Goal: Task Accomplishment & Management: Manage account settings

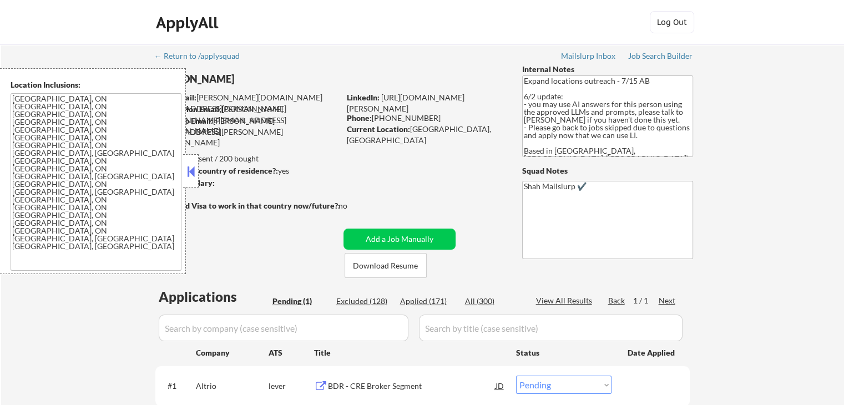
click at [196, 175] on button at bounding box center [191, 171] width 12 height 17
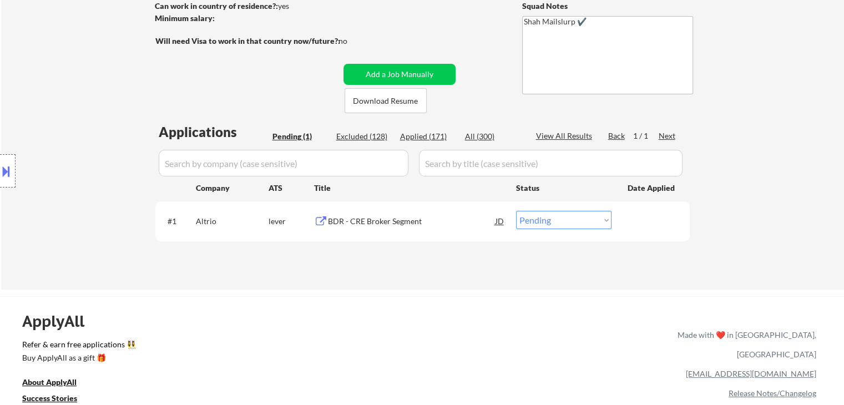
scroll to position [166, 0]
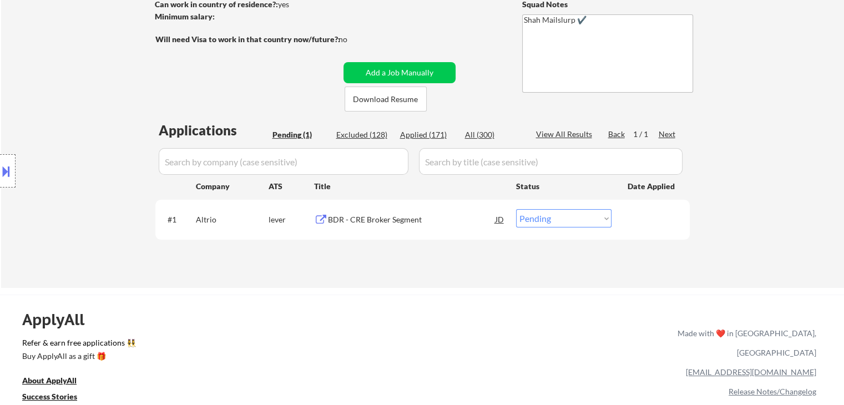
click at [388, 285] on div "← Return to /applysquad Mailslurp Inbox Job Search Builder [PERSON_NAME] User E…" at bounding box center [422, 83] width 843 height 410
click at [389, 216] on div "BDR - CRE Broker Segment" at bounding box center [412, 219] width 168 height 11
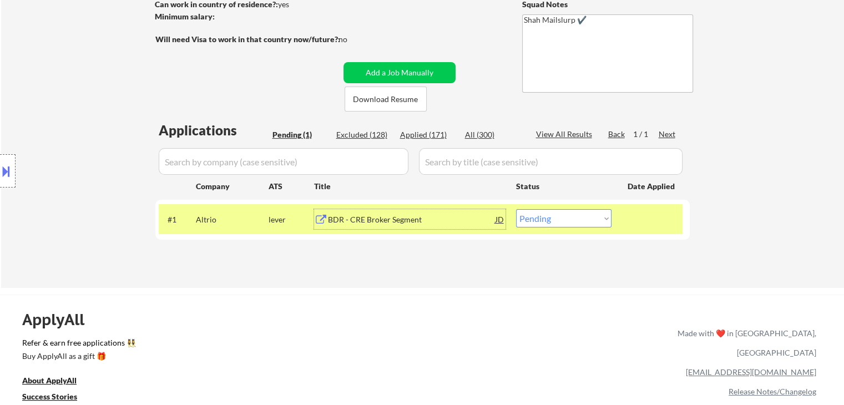
drag, startPoint x: 12, startPoint y: 163, endPoint x: 0, endPoint y: 200, distance: 38.4
click at [13, 163] on div at bounding box center [8, 170] width 16 height 33
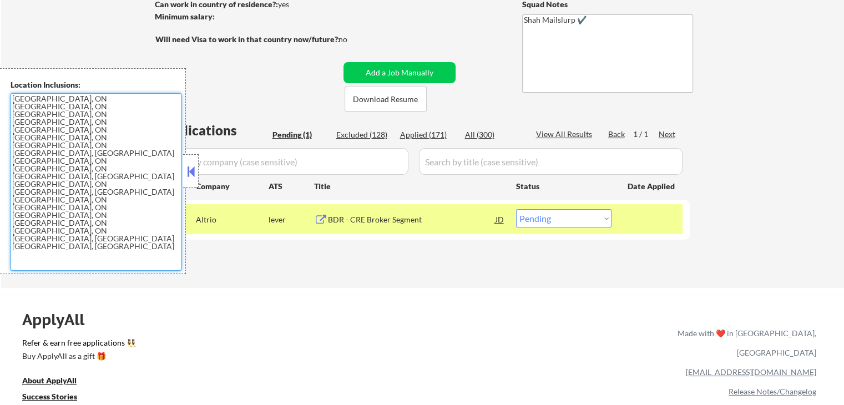
drag, startPoint x: 136, startPoint y: 149, endPoint x: 24, endPoint y: 123, distance: 115.2
click at [24, 123] on textarea "[GEOGRAPHIC_DATA], ON [GEOGRAPHIC_DATA], ON [GEOGRAPHIC_DATA], ON [GEOGRAPHIC_D…" at bounding box center [96, 182] width 171 height 178
drag, startPoint x: 187, startPoint y: 176, endPoint x: 179, endPoint y: 181, distance: 9.2
click at [188, 176] on button at bounding box center [191, 171] width 12 height 17
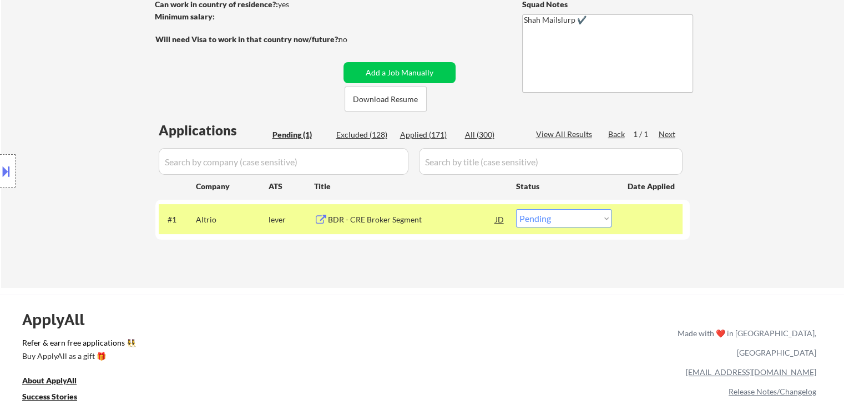
drag, startPoint x: 552, startPoint y: 218, endPoint x: 552, endPoint y: 225, distance: 6.7
click at [552, 218] on select "Choose an option... Pending Applied Excluded (Questions) Excluded (Expired) Exc…" at bounding box center [563, 218] width 95 height 18
select select ""applied""
click at [516, 209] on select "Choose an option... Pending Applied Excluded (Questions) Excluded (Expired) Exc…" at bounding box center [563, 218] width 95 height 18
click at [67, 103] on div "Location Inclusions: [GEOGRAPHIC_DATA], ON [GEOGRAPHIC_DATA], ON [GEOGRAPHIC_DA…" at bounding box center [99, 171] width 199 height 206
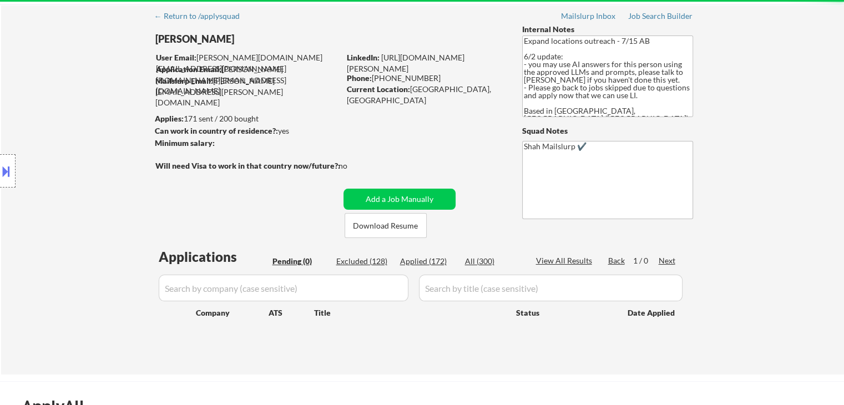
scroll to position [0, 0]
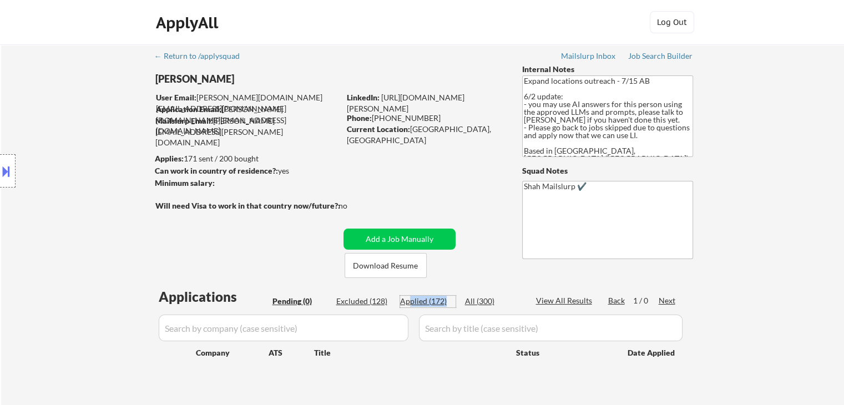
drag, startPoint x: 422, startPoint y: 298, endPoint x: 410, endPoint y: 298, distance: 11.6
click at [410, 298] on div "Applied (172)" at bounding box center [427, 301] width 55 height 11
select select ""applied""
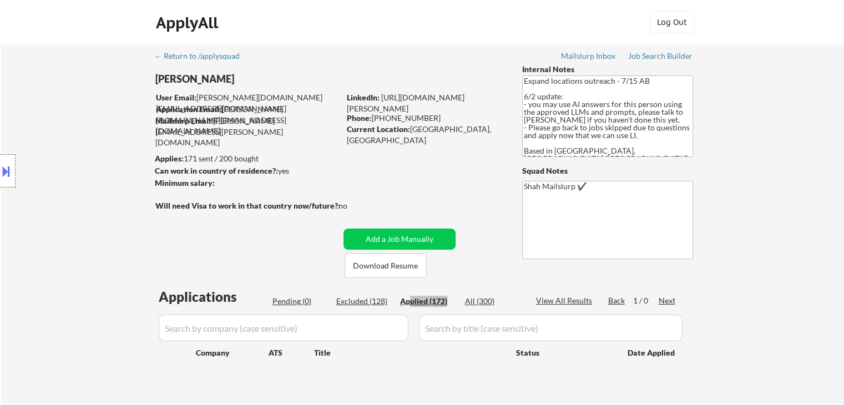
select select ""applied""
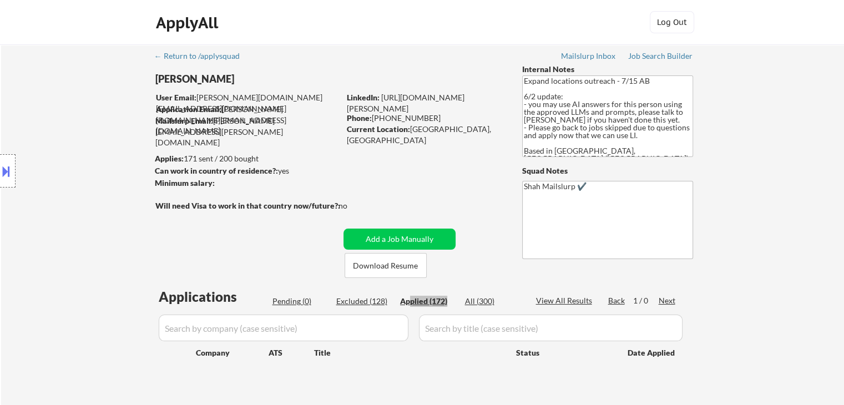
select select ""applied""
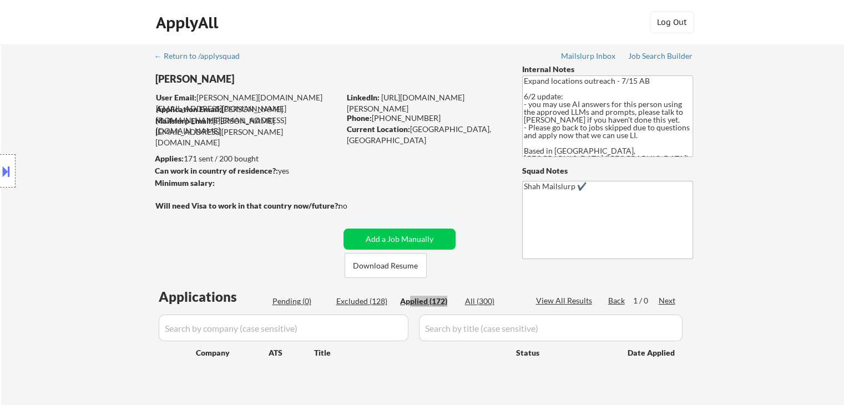
select select ""applied""
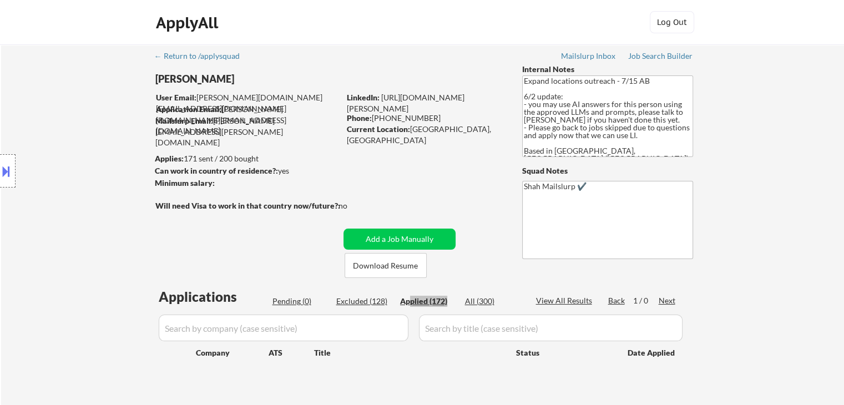
select select ""applied""
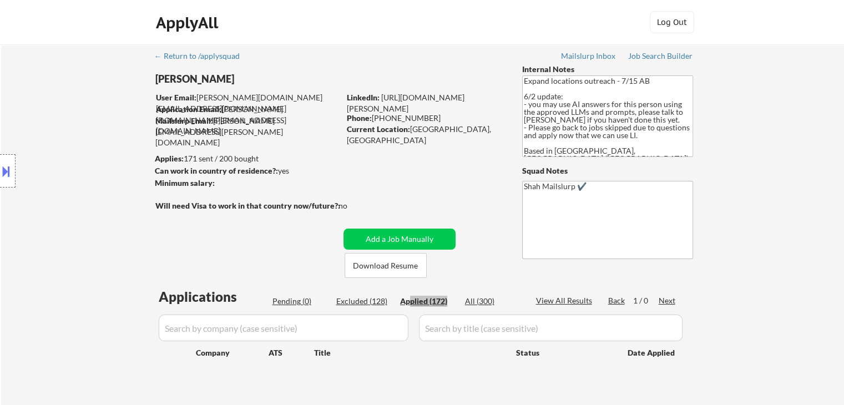
select select ""applied""
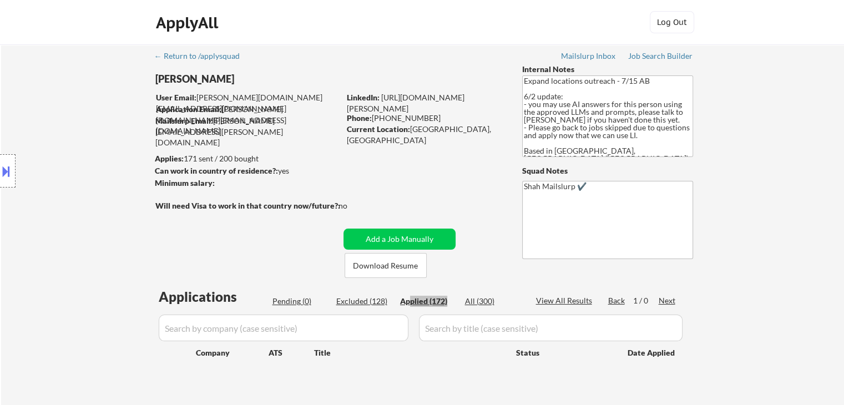
select select ""applied""
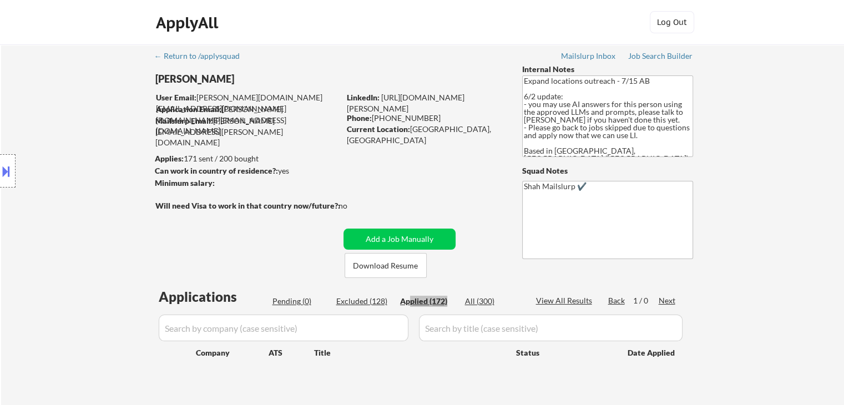
select select ""applied""
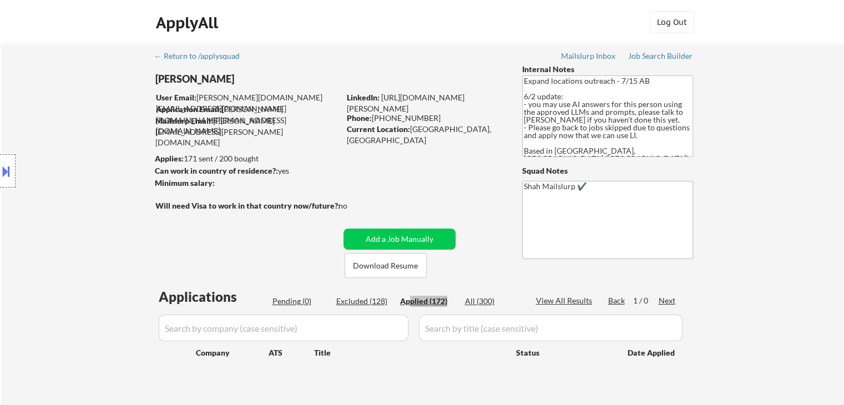
select select ""applied""
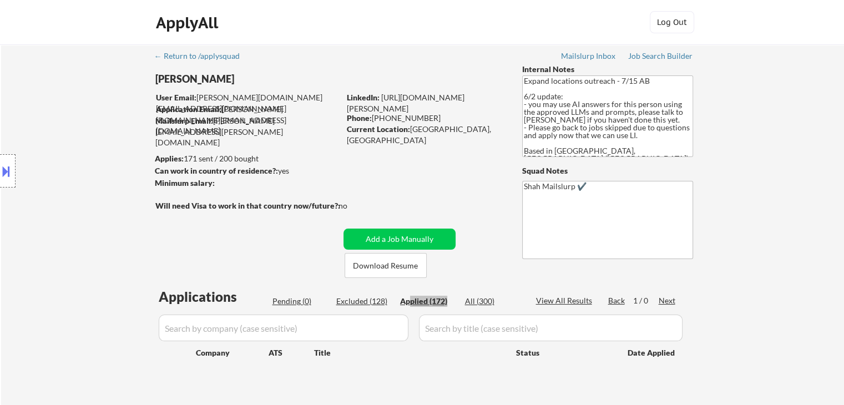
select select ""applied""
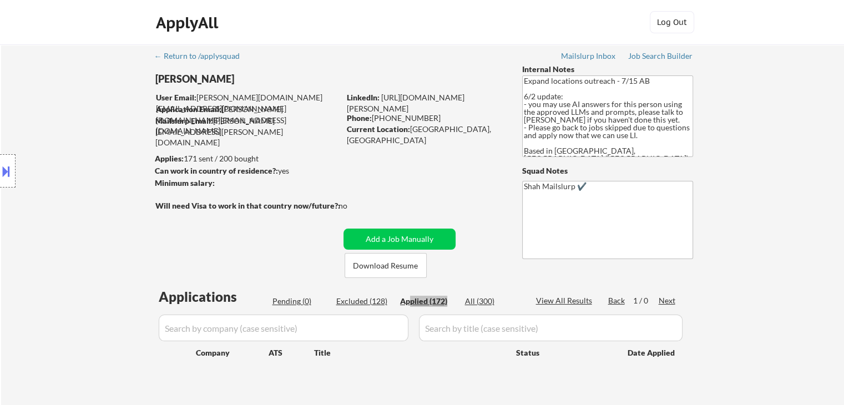
select select ""applied""
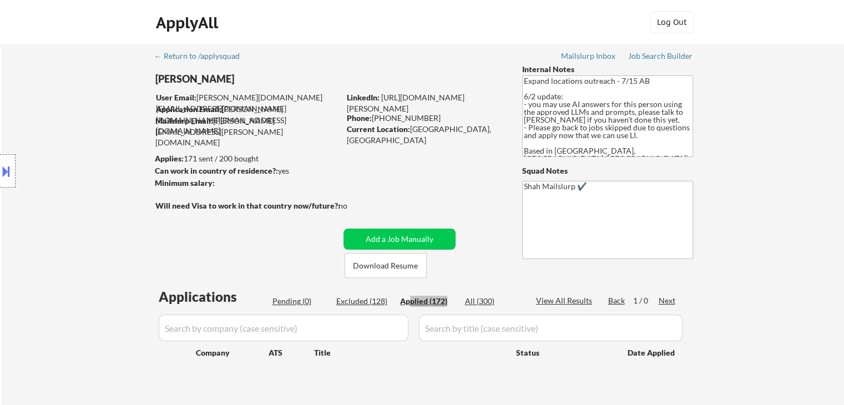
select select ""applied""
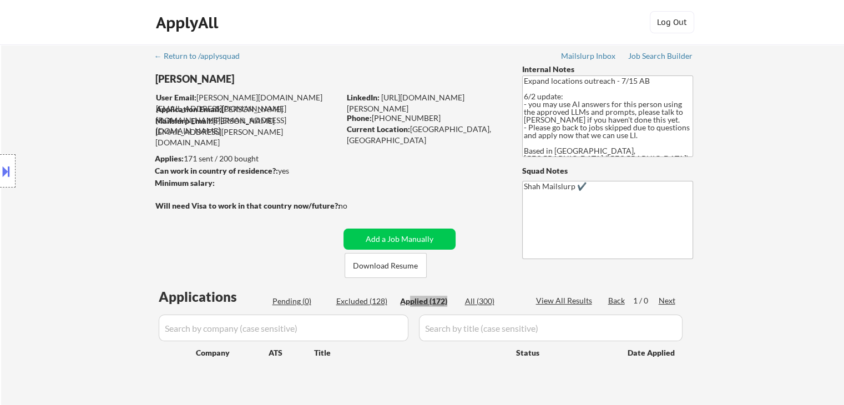
select select ""applied""
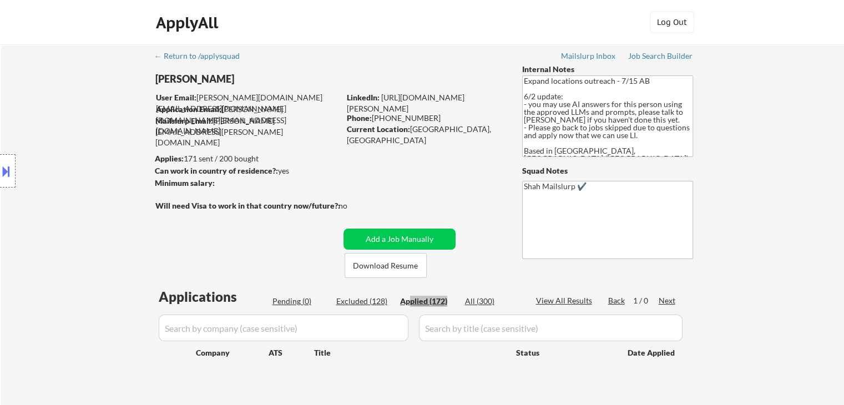
select select ""applied""
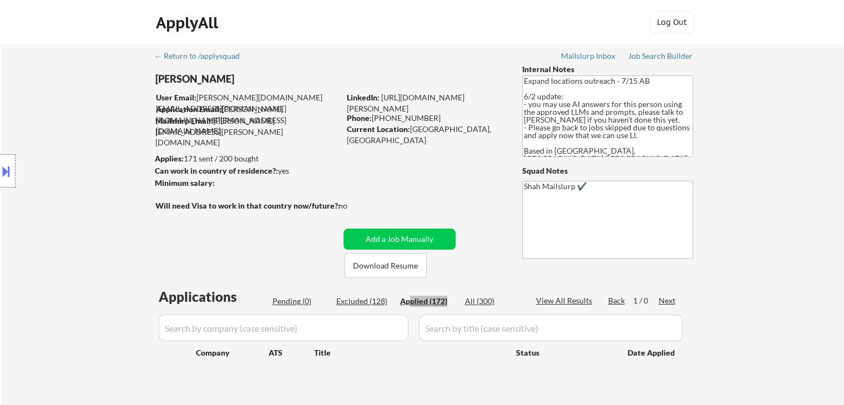
select select ""applied""
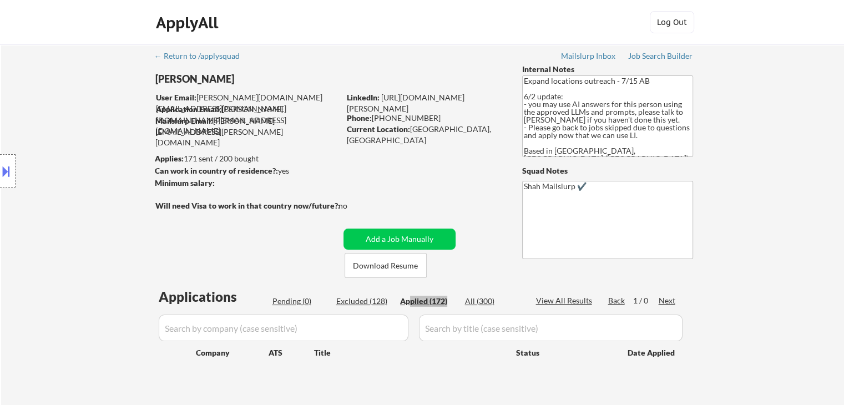
select select ""applied""
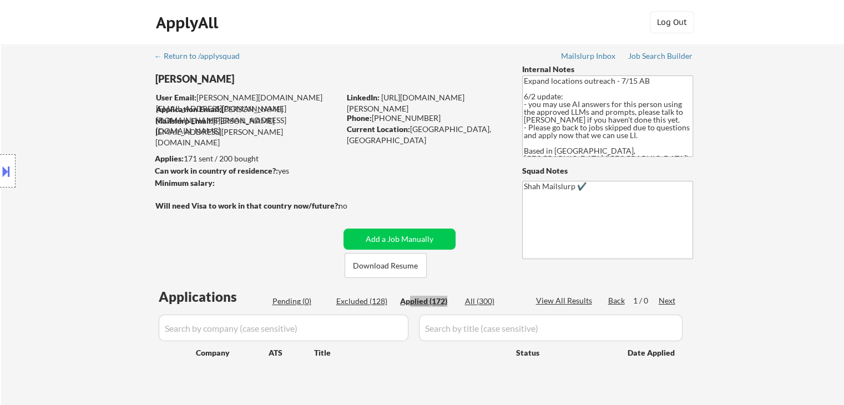
select select ""applied""
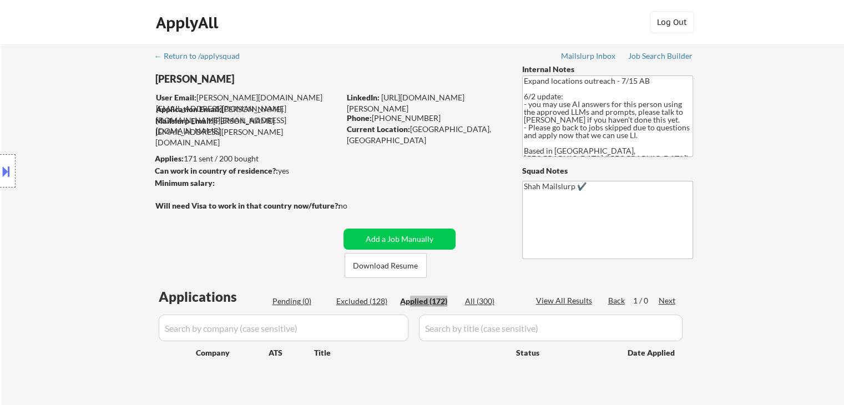
select select ""applied""
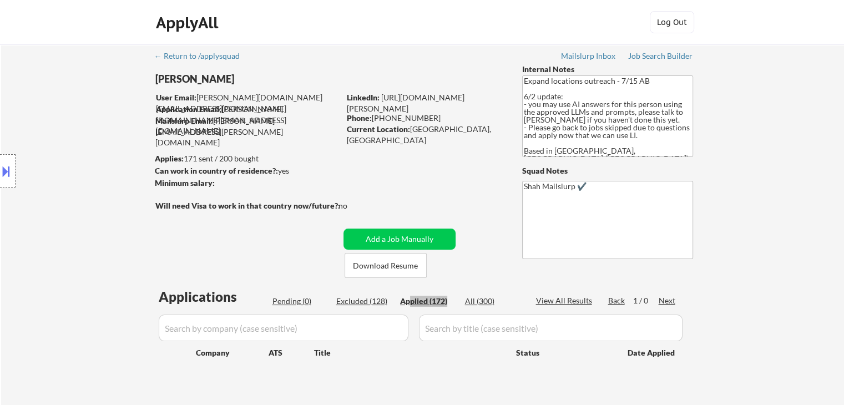
select select ""applied""
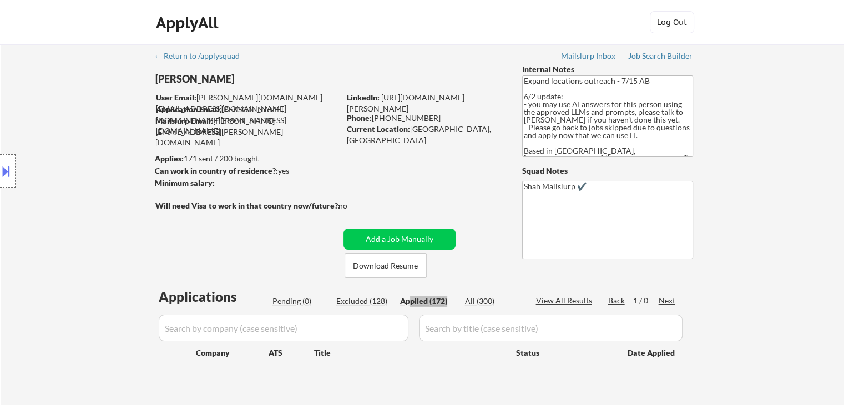
select select ""applied""
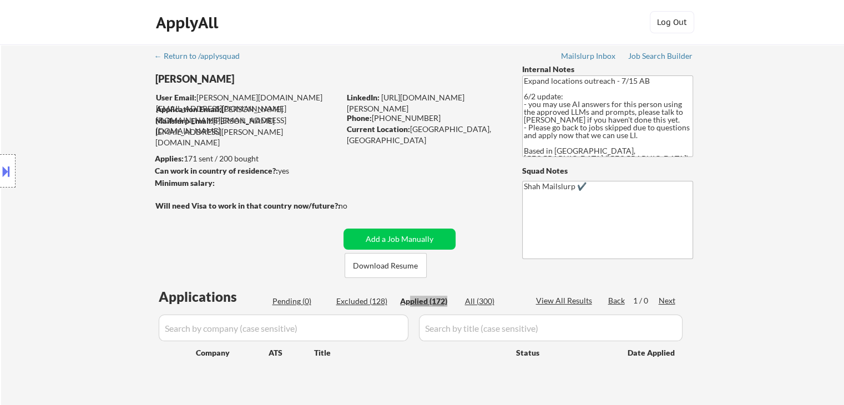
select select ""applied""
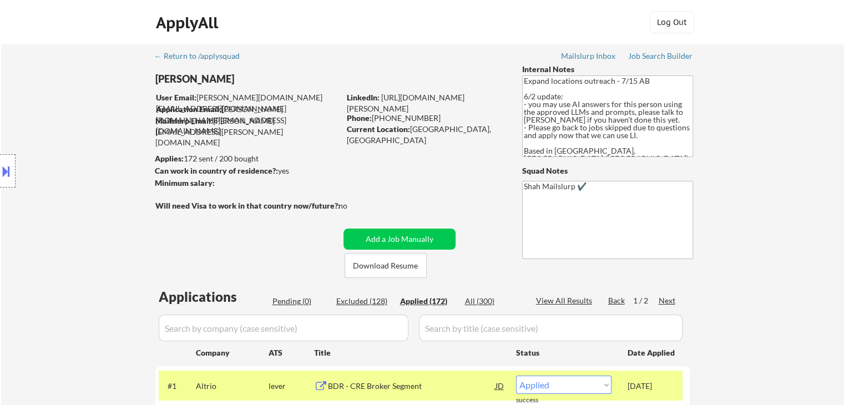
click at [67, 163] on div "Location Inclusions: [GEOGRAPHIC_DATA], ON [GEOGRAPHIC_DATA], ON [GEOGRAPHIC_DA…" at bounding box center [99, 171] width 199 height 206
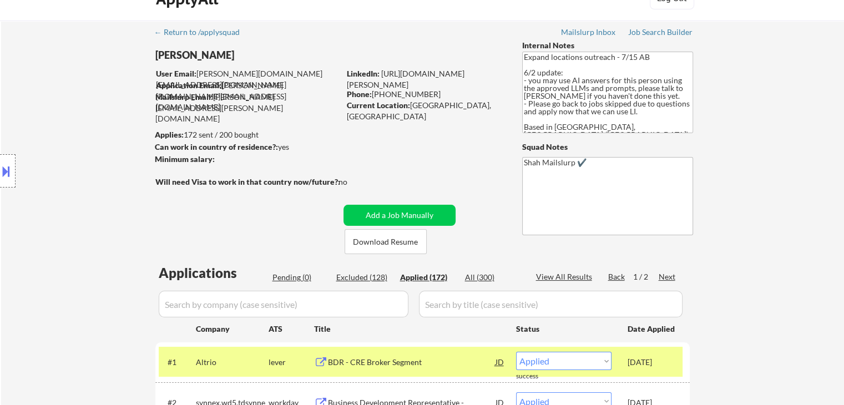
scroll to position [222, 0]
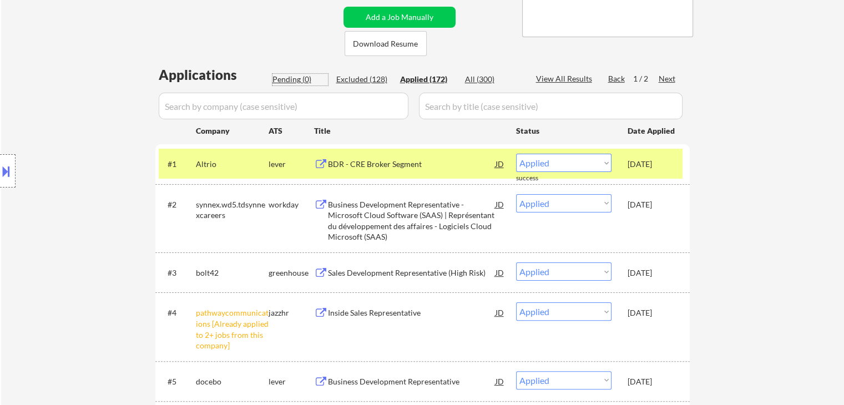
drag, startPoint x: 285, startPoint y: 80, endPoint x: 131, endPoint y: 119, distance: 158.1
click at [284, 80] on div "Pending (0)" at bounding box center [299, 79] width 55 height 11
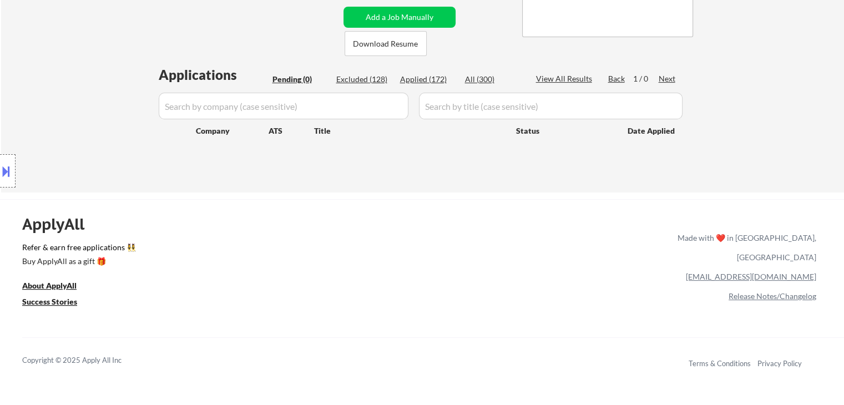
click at [50, 92] on div "Location Inclusions: [GEOGRAPHIC_DATA], ON [GEOGRAPHIC_DATA], ON [GEOGRAPHIC_DA…" at bounding box center [99, 171] width 199 height 206
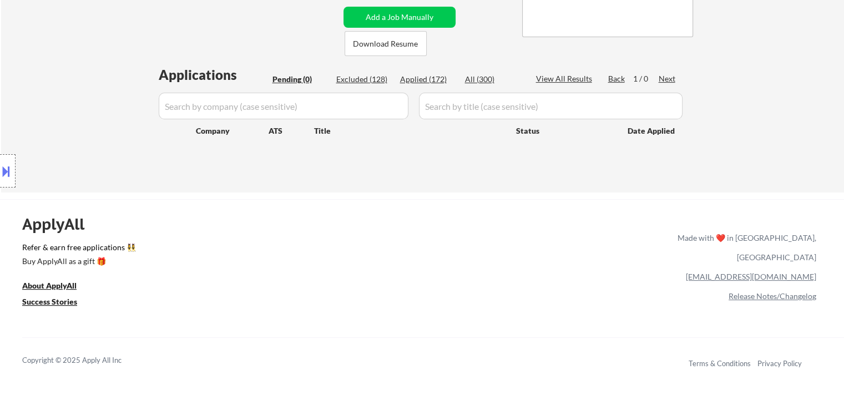
click at [50, 92] on div "Location Inclusions: [GEOGRAPHIC_DATA], ON [GEOGRAPHIC_DATA], ON [GEOGRAPHIC_DA…" at bounding box center [99, 171] width 199 height 206
click at [51, 92] on div "Location Inclusions: [GEOGRAPHIC_DATA], ON [GEOGRAPHIC_DATA], ON [GEOGRAPHIC_DA…" at bounding box center [99, 171] width 199 height 206
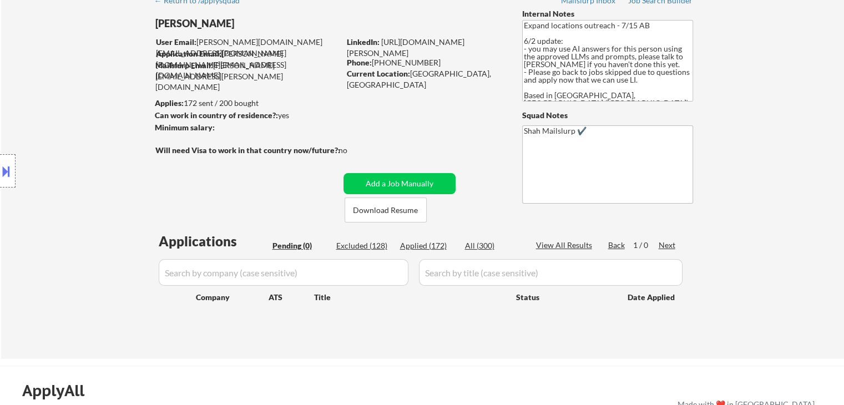
click at [51, 92] on div "Location Inclusions: [GEOGRAPHIC_DATA], ON [GEOGRAPHIC_DATA], ON [GEOGRAPHIC_DA…" at bounding box center [99, 171] width 199 height 206
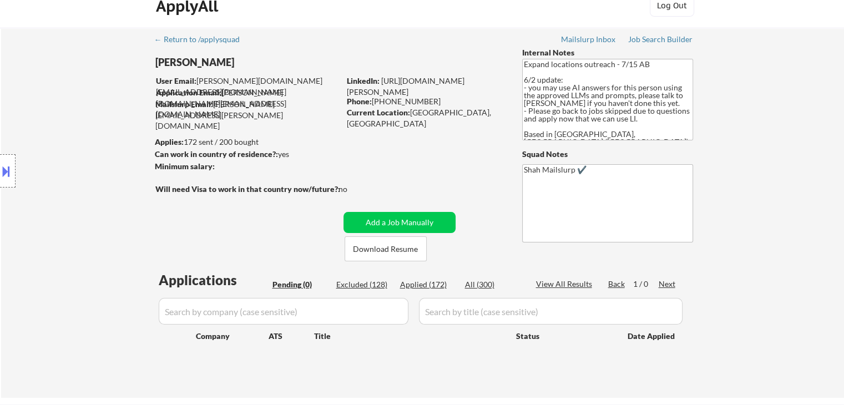
scroll to position [0, 0]
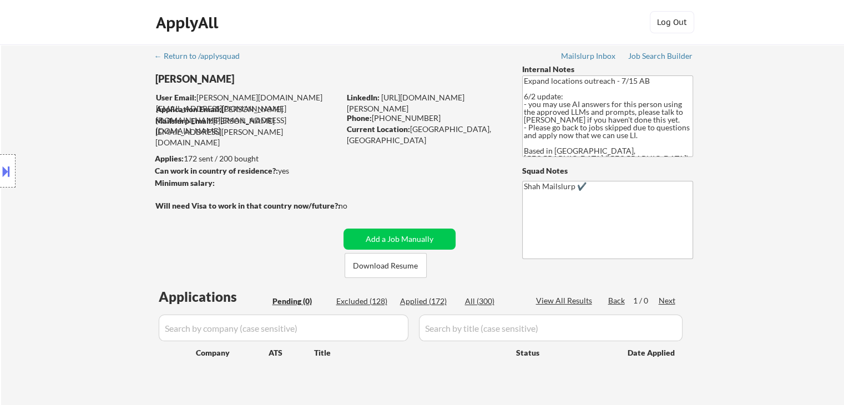
click at [51, 92] on div "Location Inclusions: [GEOGRAPHIC_DATA], ON [GEOGRAPHIC_DATA], ON [GEOGRAPHIC_DA…" at bounding box center [99, 171] width 199 height 206
click at [58, 126] on div "Location Inclusions: [GEOGRAPHIC_DATA], ON [GEOGRAPHIC_DATA], ON [GEOGRAPHIC_DA…" at bounding box center [99, 171] width 199 height 206
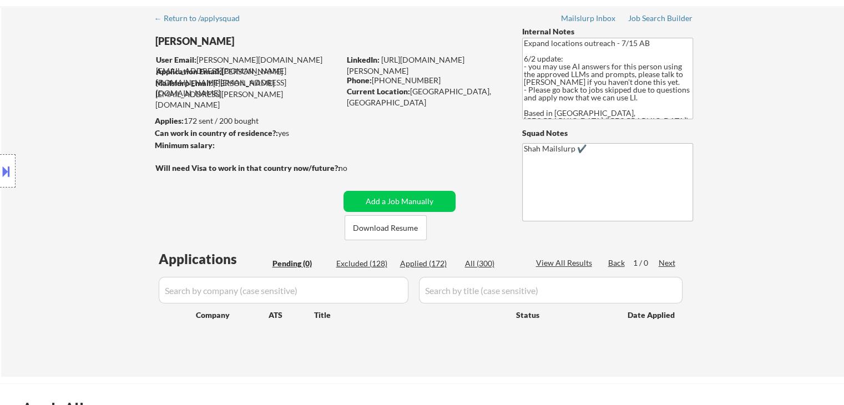
scroll to position [55, 0]
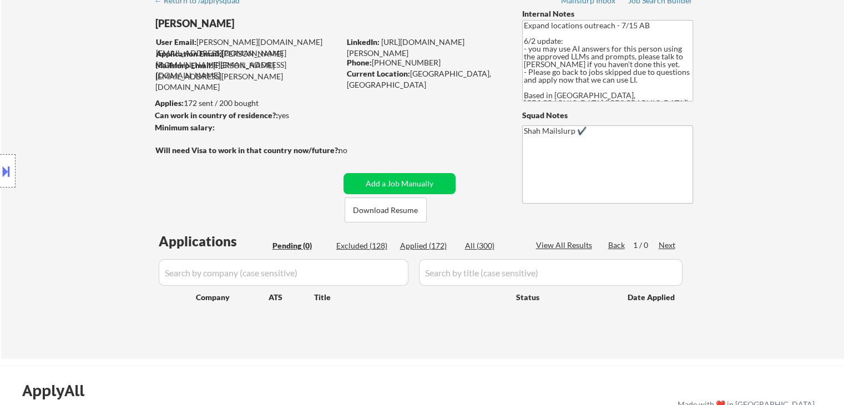
click at [58, 126] on div "Location Inclusions: [GEOGRAPHIC_DATA], ON [GEOGRAPHIC_DATA], ON [GEOGRAPHIC_DA…" at bounding box center [99, 171] width 199 height 206
click at [58, 127] on div "Location Inclusions: [GEOGRAPHIC_DATA], ON [GEOGRAPHIC_DATA], ON [GEOGRAPHIC_DA…" at bounding box center [99, 171] width 199 height 206
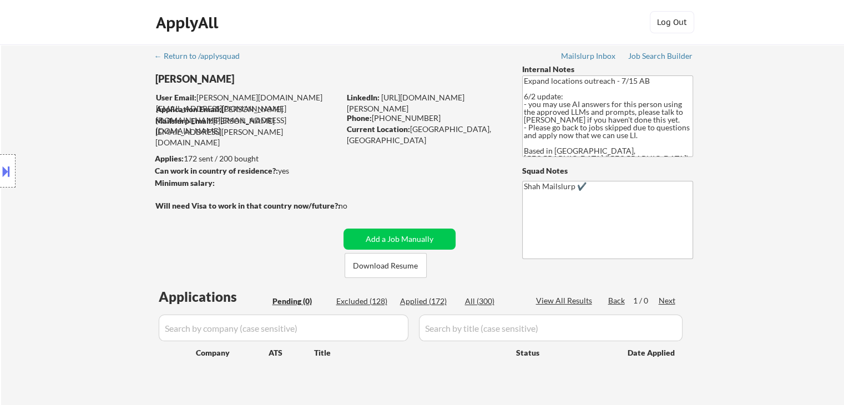
click at [58, 127] on div "Location Inclusions: [GEOGRAPHIC_DATA], ON [GEOGRAPHIC_DATA], ON [GEOGRAPHIC_DA…" at bounding box center [99, 171] width 199 height 206
click at [72, 143] on div "Location Inclusions: [GEOGRAPHIC_DATA], ON [GEOGRAPHIC_DATA], ON [GEOGRAPHIC_DA…" at bounding box center [99, 171] width 199 height 206
click at [112, 140] on div "Location Inclusions: [GEOGRAPHIC_DATA], ON [GEOGRAPHIC_DATA], ON [GEOGRAPHIC_DA…" at bounding box center [99, 171] width 199 height 206
click at [87, 163] on div "Location Inclusions: [GEOGRAPHIC_DATA], ON [GEOGRAPHIC_DATA], ON [GEOGRAPHIC_DA…" at bounding box center [99, 171] width 199 height 206
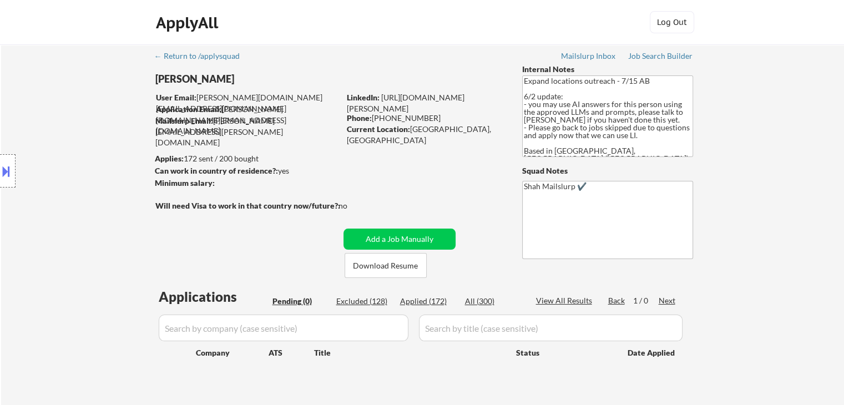
click at [87, 163] on div "Location Inclusions: [GEOGRAPHIC_DATA], ON [GEOGRAPHIC_DATA], ON [GEOGRAPHIC_DA…" at bounding box center [99, 171] width 199 height 206
click at [91, 163] on div "Location Inclusions: [GEOGRAPHIC_DATA], ON [GEOGRAPHIC_DATA], ON [GEOGRAPHIC_DA…" at bounding box center [99, 171] width 199 height 206
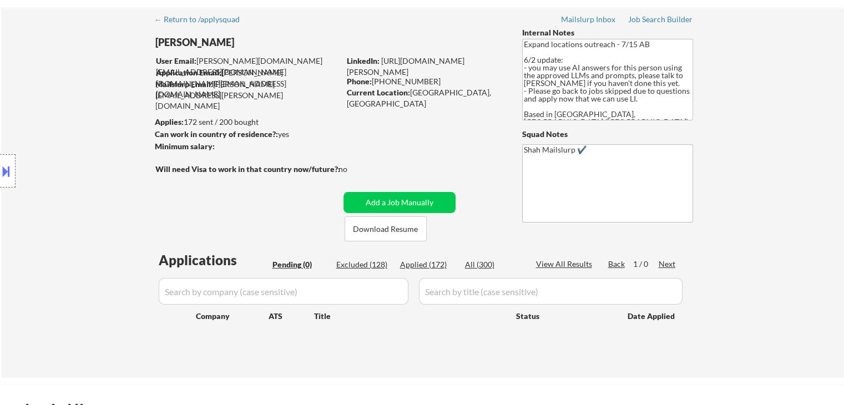
scroll to position [55, 0]
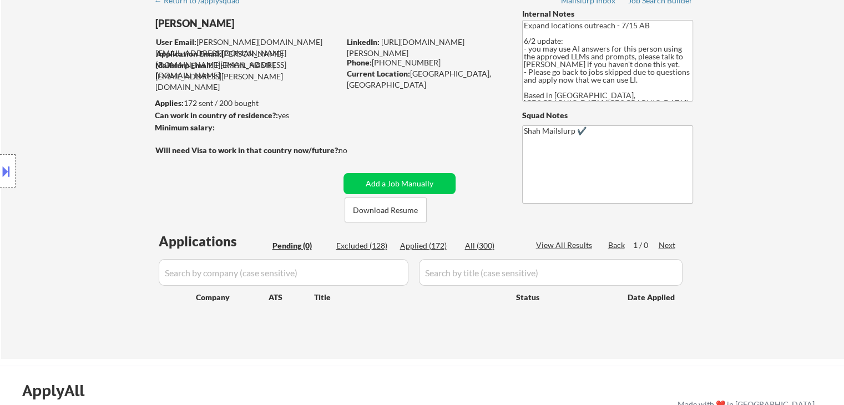
click at [91, 165] on div "Location Inclusions: [GEOGRAPHIC_DATA], ON [GEOGRAPHIC_DATA], ON [GEOGRAPHIC_DA…" at bounding box center [99, 171] width 199 height 206
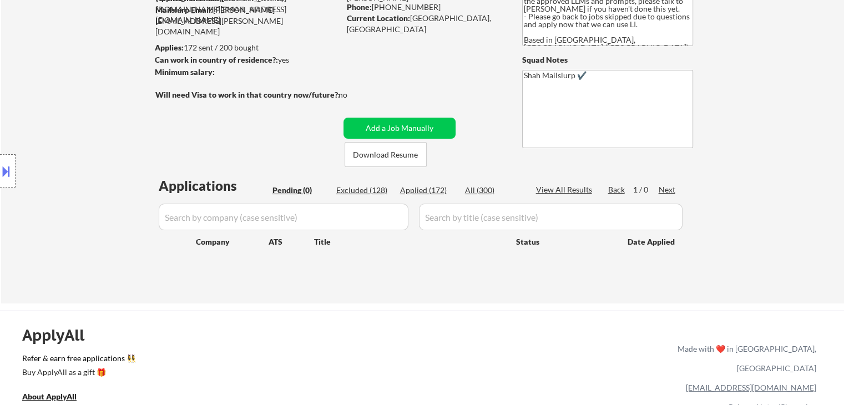
click at [91, 165] on div "Location Inclusions: [GEOGRAPHIC_DATA], ON [GEOGRAPHIC_DATA], ON [GEOGRAPHIC_DA…" at bounding box center [99, 171] width 199 height 206
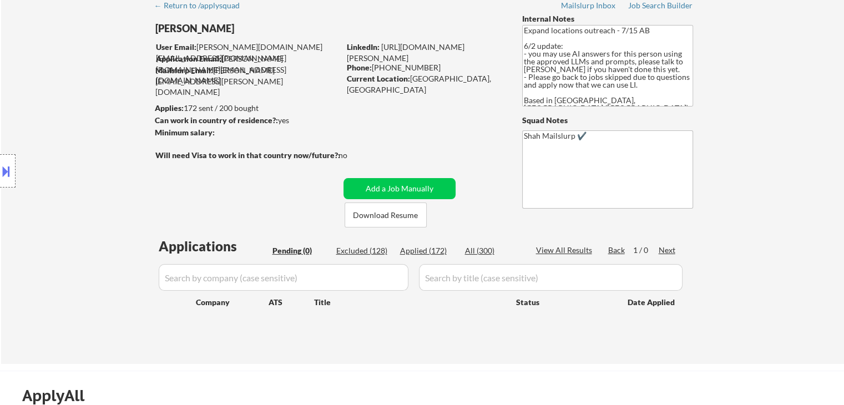
scroll to position [0, 0]
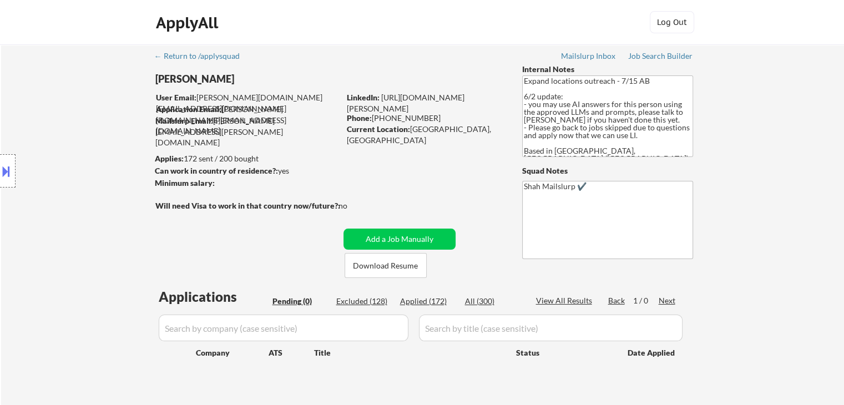
click at [91, 165] on div "Location Inclusions: [GEOGRAPHIC_DATA], ON [GEOGRAPHIC_DATA], ON [GEOGRAPHIC_DA…" at bounding box center [99, 171] width 199 height 206
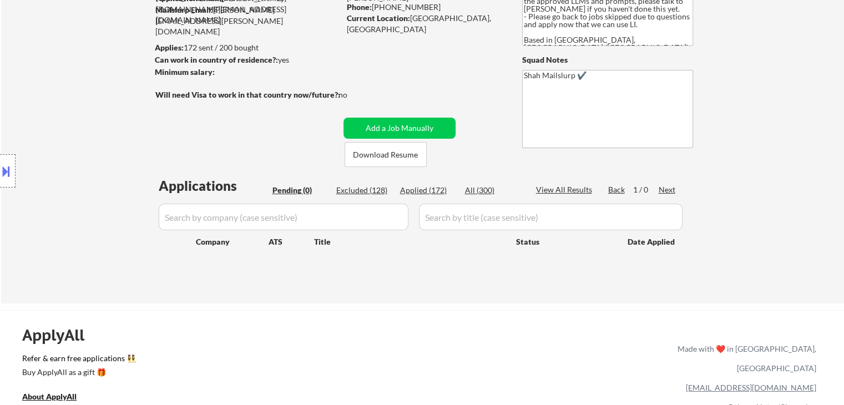
click at [92, 166] on div "Location Inclusions: [GEOGRAPHIC_DATA], ON [GEOGRAPHIC_DATA], ON [GEOGRAPHIC_DA…" at bounding box center [99, 171] width 199 height 206
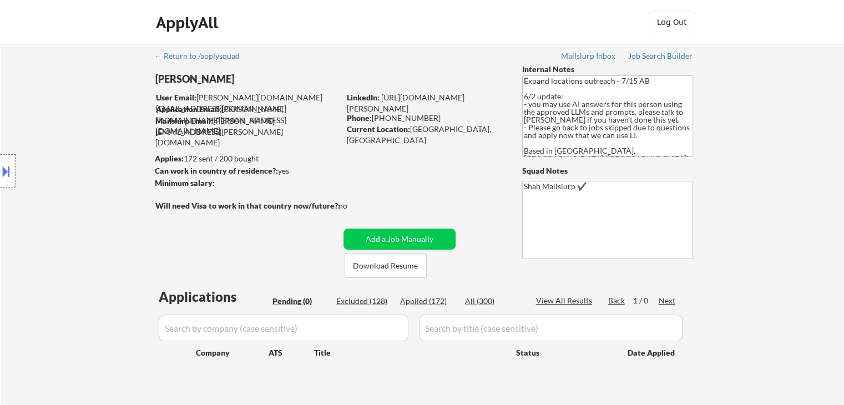
click at [92, 167] on div "Location Inclusions: [GEOGRAPHIC_DATA], ON [GEOGRAPHIC_DATA], ON [GEOGRAPHIC_DA…" at bounding box center [99, 171] width 199 height 206
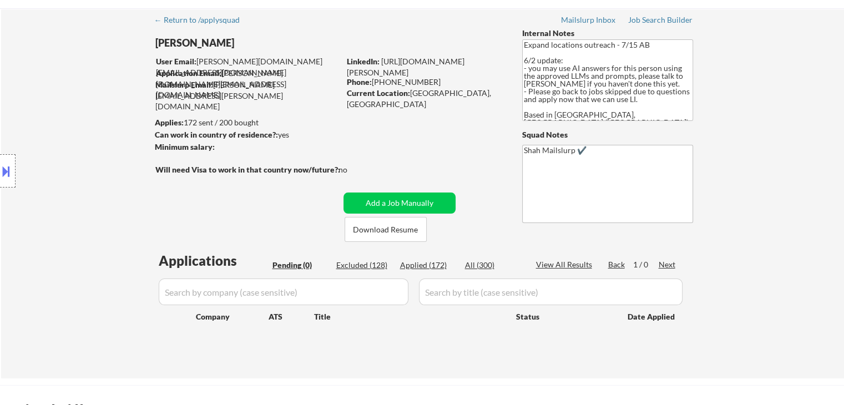
scroll to position [55, 0]
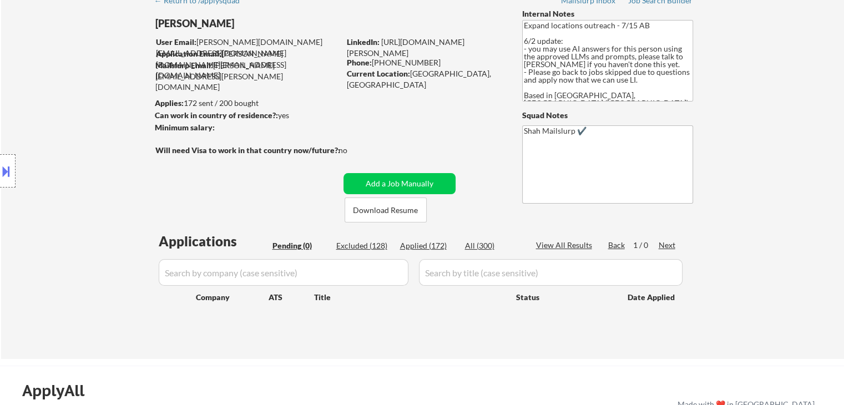
click at [92, 167] on div "Location Inclusions: [GEOGRAPHIC_DATA], ON [GEOGRAPHIC_DATA], ON [GEOGRAPHIC_DA…" at bounding box center [99, 171] width 199 height 206
click at [92, 168] on div "Location Inclusions: [GEOGRAPHIC_DATA], ON [GEOGRAPHIC_DATA], ON [GEOGRAPHIC_DA…" at bounding box center [99, 171] width 199 height 206
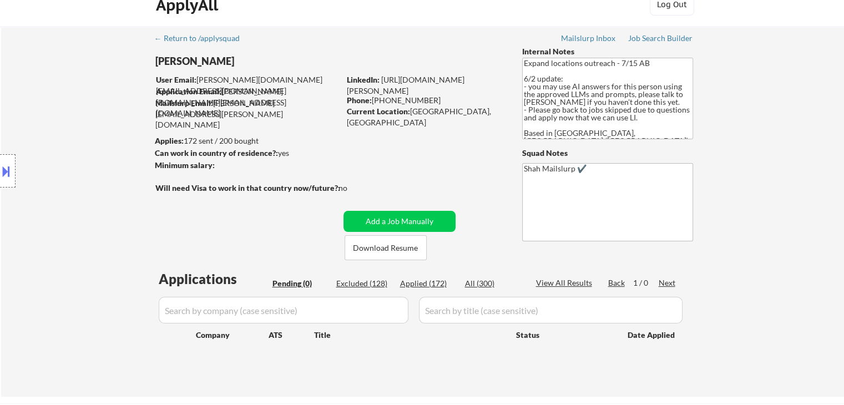
scroll to position [0, 0]
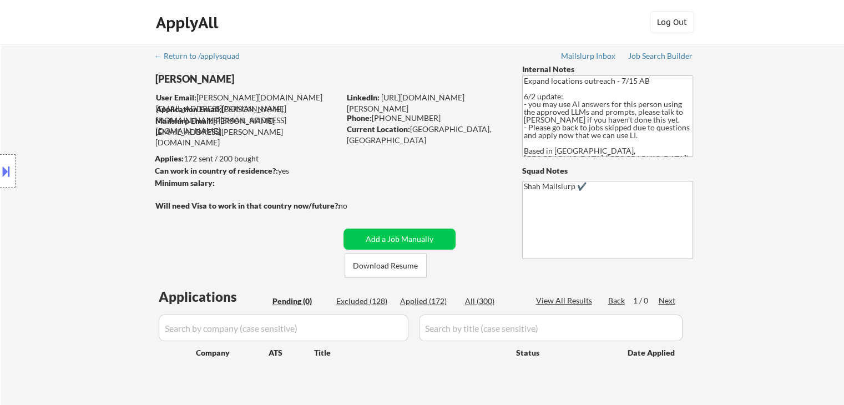
click at [93, 169] on div "Location Inclusions: [GEOGRAPHIC_DATA], ON [GEOGRAPHIC_DATA], ON [GEOGRAPHIC_DA…" at bounding box center [99, 171] width 199 height 206
click at [96, 171] on div "Location Inclusions: [GEOGRAPHIC_DATA], ON [GEOGRAPHIC_DATA], ON [GEOGRAPHIC_DA…" at bounding box center [99, 171] width 199 height 206
click at [97, 171] on div "Location Inclusions: [GEOGRAPHIC_DATA], ON [GEOGRAPHIC_DATA], ON [GEOGRAPHIC_DA…" at bounding box center [99, 171] width 199 height 206
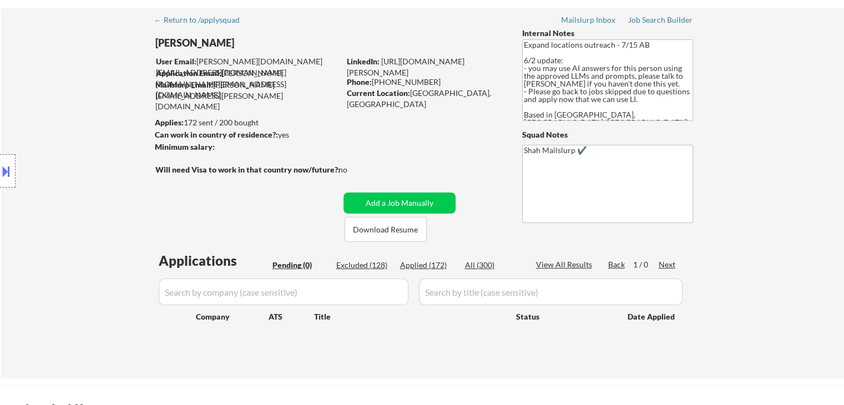
scroll to position [55, 0]
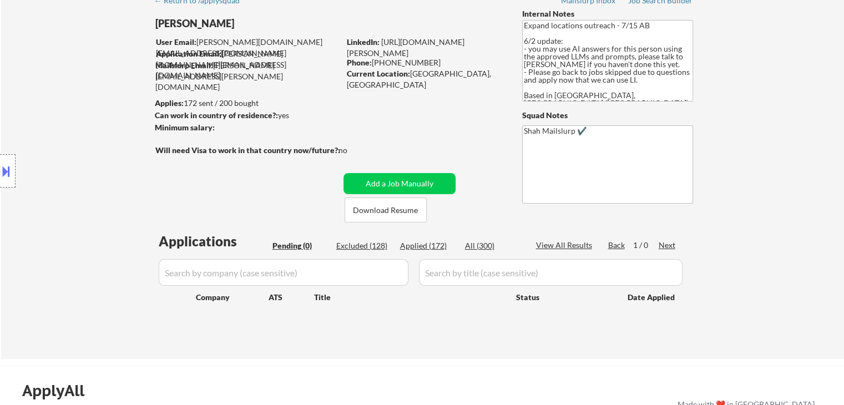
click at [97, 172] on div "Location Inclusions: [GEOGRAPHIC_DATA], ON [GEOGRAPHIC_DATA], ON [GEOGRAPHIC_DA…" at bounding box center [99, 171] width 199 height 206
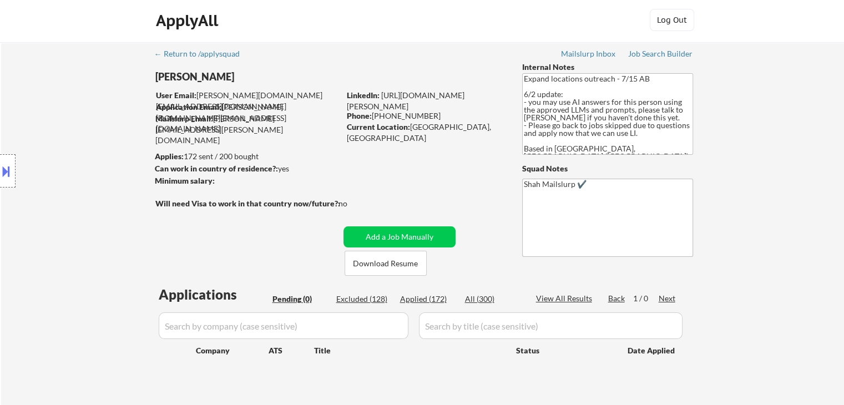
scroll to position [0, 0]
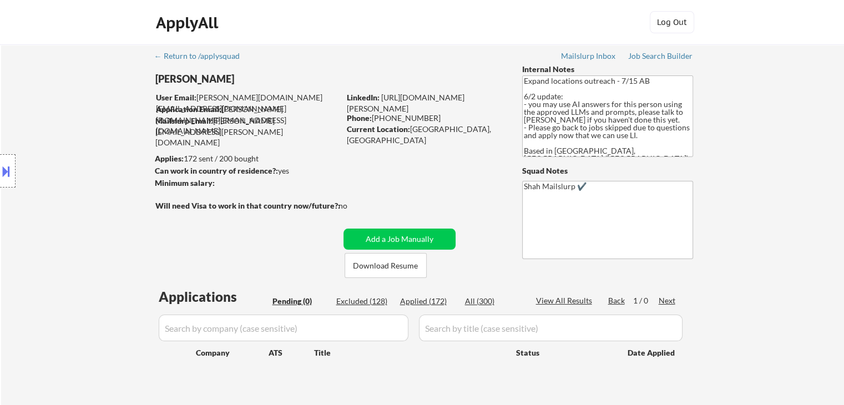
click at [97, 171] on div "Location Inclusions: [GEOGRAPHIC_DATA], ON [GEOGRAPHIC_DATA], ON [GEOGRAPHIC_DA…" at bounding box center [99, 171] width 199 height 206
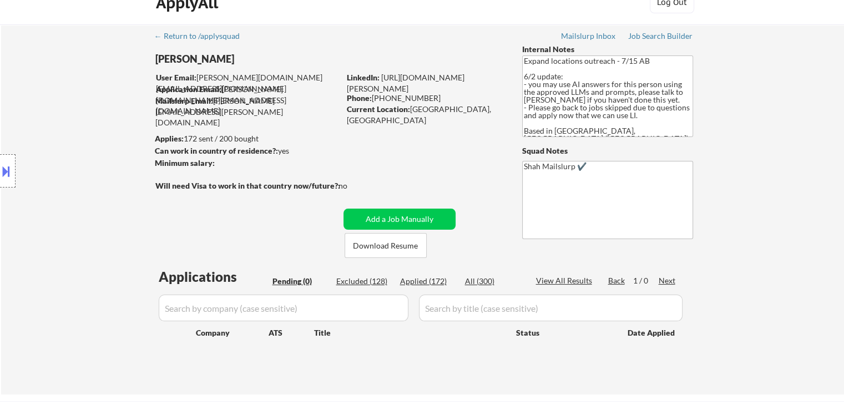
scroll to position [55, 0]
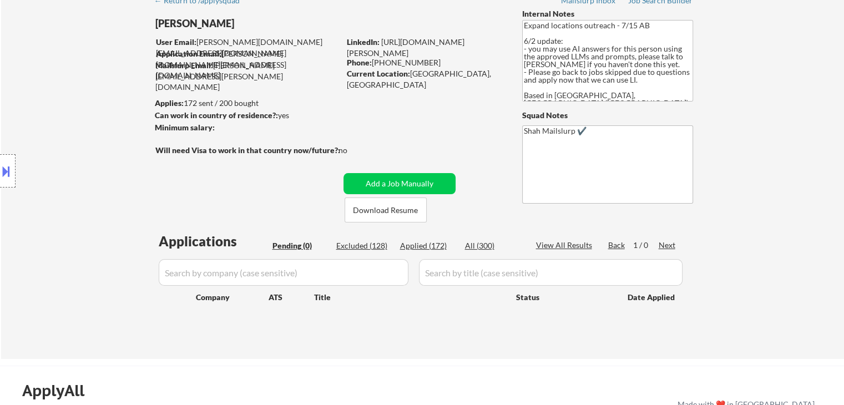
click at [97, 172] on div "Location Inclusions: [GEOGRAPHIC_DATA], ON [GEOGRAPHIC_DATA], ON [GEOGRAPHIC_DA…" at bounding box center [99, 171] width 199 height 206
click at [97, 176] on div "Location Inclusions: [GEOGRAPHIC_DATA], ON [GEOGRAPHIC_DATA], ON [GEOGRAPHIC_DA…" at bounding box center [99, 171] width 199 height 206
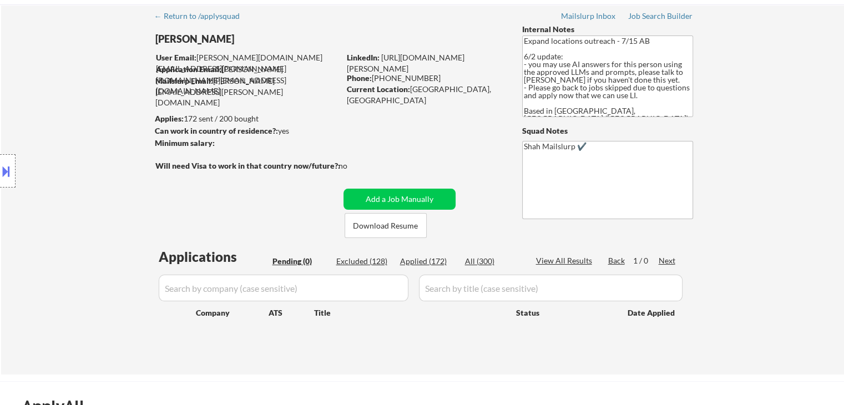
scroll to position [0, 0]
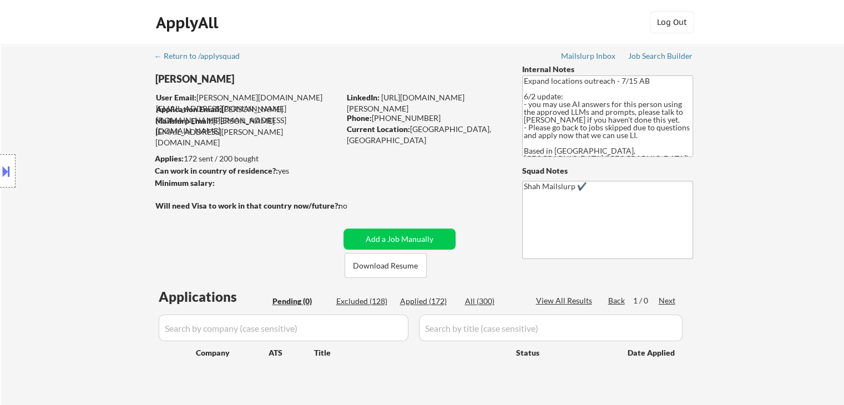
click at [97, 176] on div "Location Inclusions: [GEOGRAPHIC_DATA], ON [GEOGRAPHIC_DATA], ON [GEOGRAPHIC_DA…" at bounding box center [99, 171] width 199 height 206
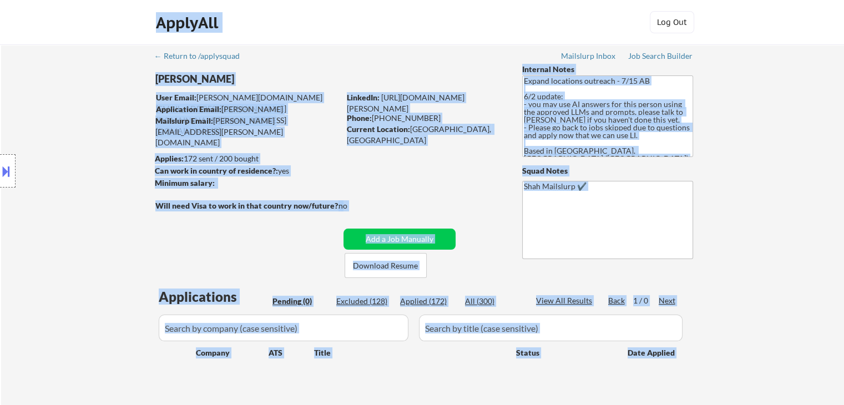
drag, startPoint x: 316, startPoint y: 207, endPoint x: 181, endPoint y: 200, distance: 135.0
click at [181, 200] on body "← Return to /applysquad Mailslurp Inbox Job Search Builder [PERSON_NAME] User E…" at bounding box center [422, 202] width 844 height 405
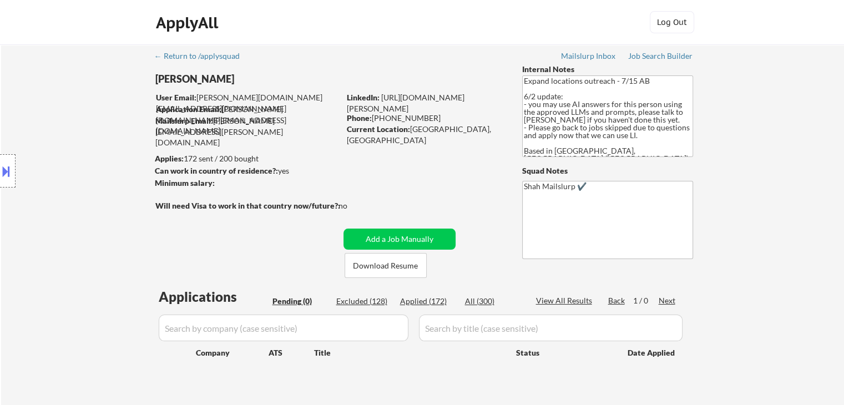
click at [442, 195] on div "← Return to /applysquad Mailslurp Inbox Job Search Builder [PERSON_NAME] User E…" at bounding box center [423, 224] width 554 height 361
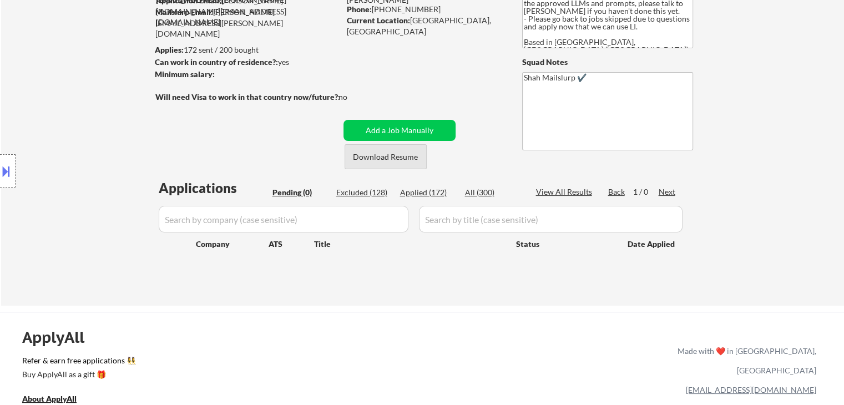
scroll to position [111, 0]
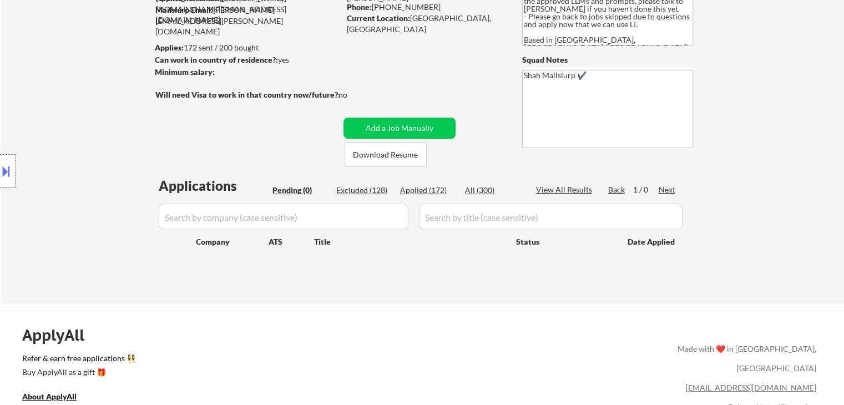
click at [77, 103] on div "Location Inclusions: [GEOGRAPHIC_DATA], ON [GEOGRAPHIC_DATA], ON [GEOGRAPHIC_DA…" at bounding box center [99, 171] width 199 height 206
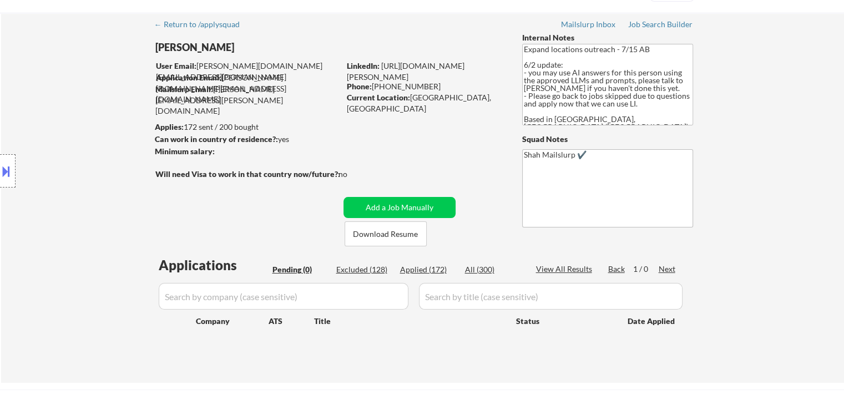
scroll to position [0, 0]
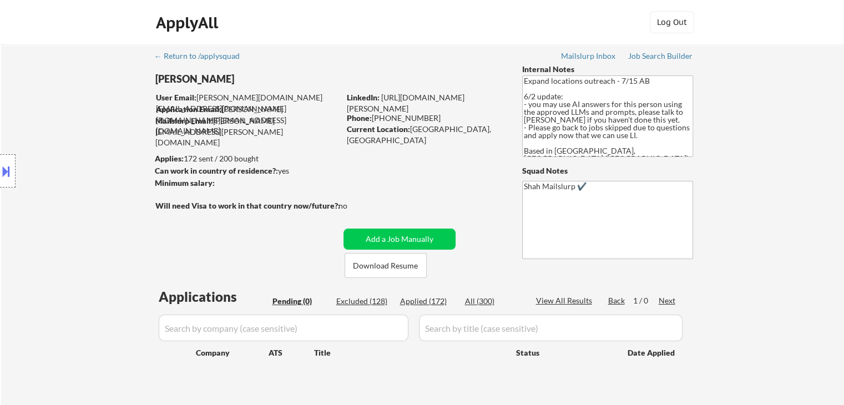
click at [95, 227] on div "Location Inclusions: [GEOGRAPHIC_DATA], ON [GEOGRAPHIC_DATA], ON [GEOGRAPHIC_DA…" at bounding box center [99, 171] width 199 height 206
click at [97, 203] on div "Location Inclusions: [GEOGRAPHIC_DATA], ON [GEOGRAPHIC_DATA], ON [GEOGRAPHIC_DA…" at bounding box center [99, 171] width 199 height 206
click at [100, 205] on div "Location Inclusions: [GEOGRAPHIC_DATA], ON [GEOGRAPHIC_DATA], ON [GEOGRAPHIC_DA…" at bounding box center [99, 171] width 199 height 206
click at [100, 206] on div "Location Inclusions: [GEOGRAPHIC_DATA], ON [GEOGRAPHIC_DATA], ON [GEOGRAPHIC_DA…" at bounding box center [99, 171] width 199 height 206
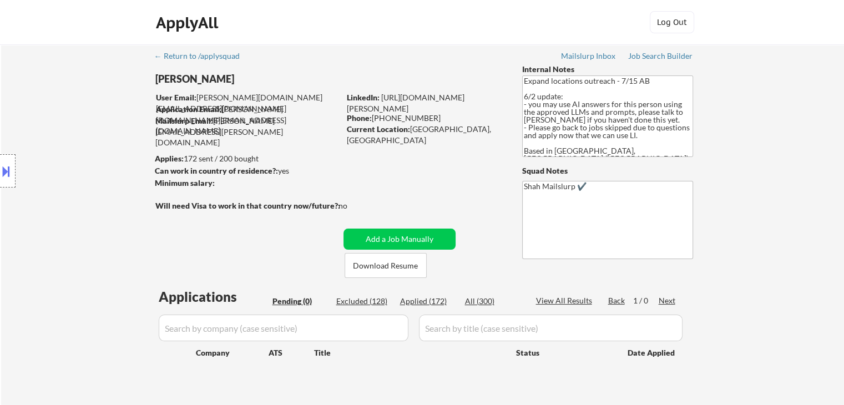
click at [100, 206] on div "Location Inclusions: [GEOGRAPHIC_DATA], ON [GEOGRAPHIC_DATA], ON [GEOGRAPHIC_DA…" at bounding box center [99, 171] width 199 height 206
click at [100, 207] on div "Location Inclusions: [GEOGRAPHIC_DATA], ON [GEOGRAPHIC_DATA], ON [GEOGRAPHIC_DA…" at bounding box center [99, 171] width 199 height 206
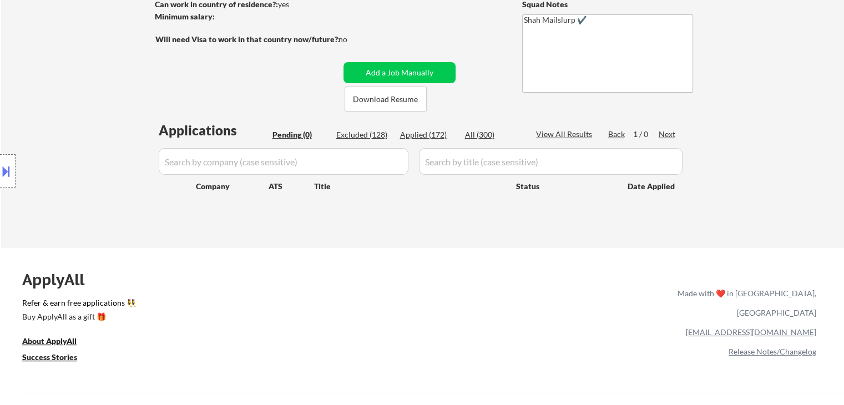
click at [101, 207] on div "Location Inclusions: [GEOGRAPHIC_DATA], ON [GEOGRAPHIC_DATA], ON [GEOGRAPHIC_DA…" at bounding box center [99, 171] width 199 height 206
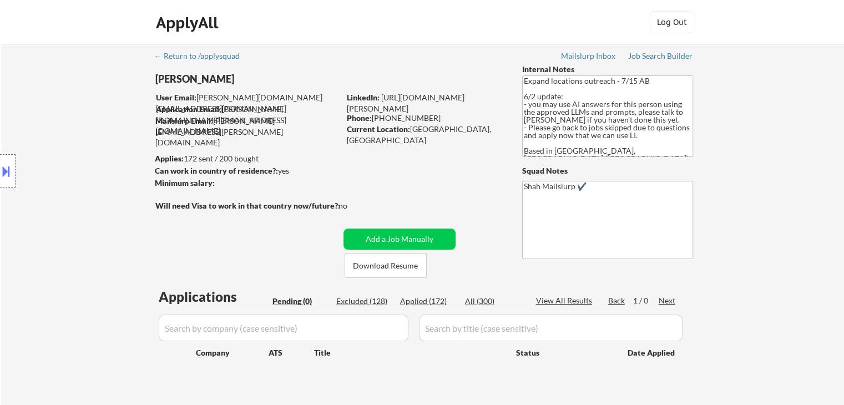
click at [101, 207] on div "Location Inclusions: [GEOGRAPHIC_DATA], ON [GEOGRAPHIC_DATA], ON [GEOGRAPHIC_DA…" at bounding box center [99, 171] width 199 height 206
click at [101, 208] on div "Location Inclusions: [GEOGRAPHIC_DATA], ON [GEOGRAPHIC_DATA], ON [GEOGRAPHIC_DA…" at bounding box center [99, 171] width 199 height 206
click at [102, 209] on div "Location Inclusions: [GEOGRAPHIC_DATA], ON [GEOGRAPHIC_DATA], ON [GEOGRAPHIC_DA…" at bounding box center [99, 171] width 199 height 206
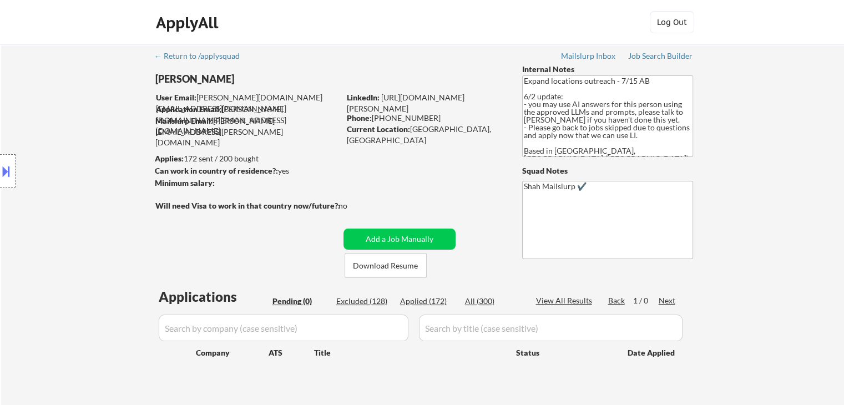
click at [102, 209] on div "Location Inclusions: [GEOGRAPHIC_DATA], ON [GEOGRAPHIC_DATA], ON [GEOGRAPHIC_DA…" at bounding box center [99, 171] width 199 height 206
click at [102, 210] on div "Location Inclusions: [GEOGRAPHIC_DATA], ON [GEOGRAPHIC_DATA], ON [GEOGRAPHIC_DA…" at bounding box center [99, 171] width 199 height 206
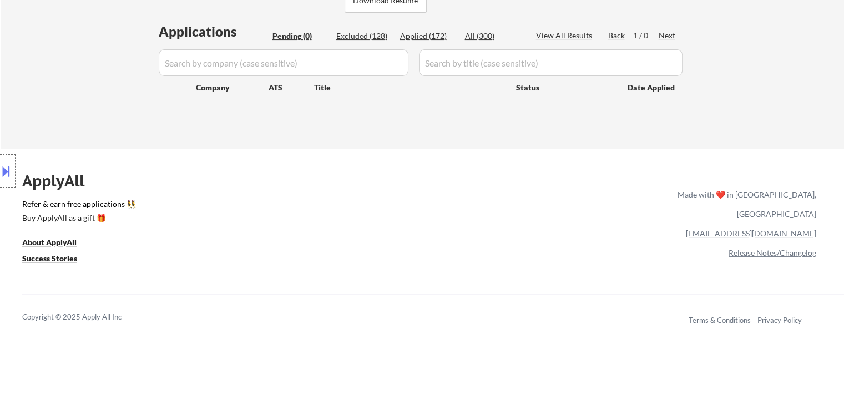
scroll to position [277, 0]
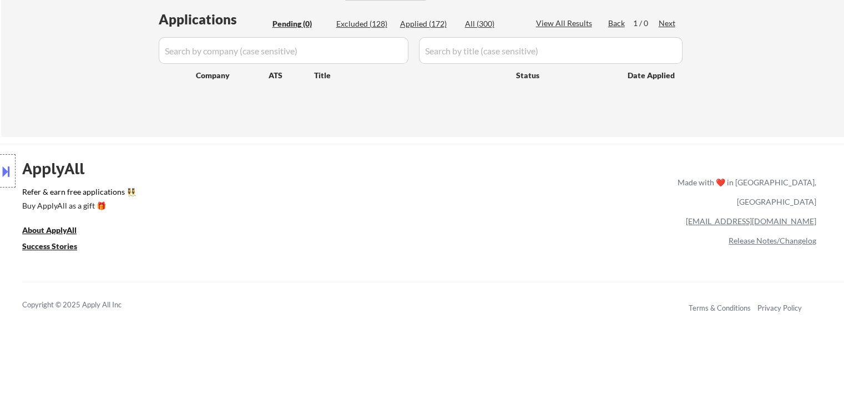
click at [54, 235] on div "Location Inclusions: [GEOGRAPHIC_DATA], ON [GEOGRAPHIC_DATA], ON [GEOGRAPHIC_DA…" at bounding box center [99, 171] width 199 height 206
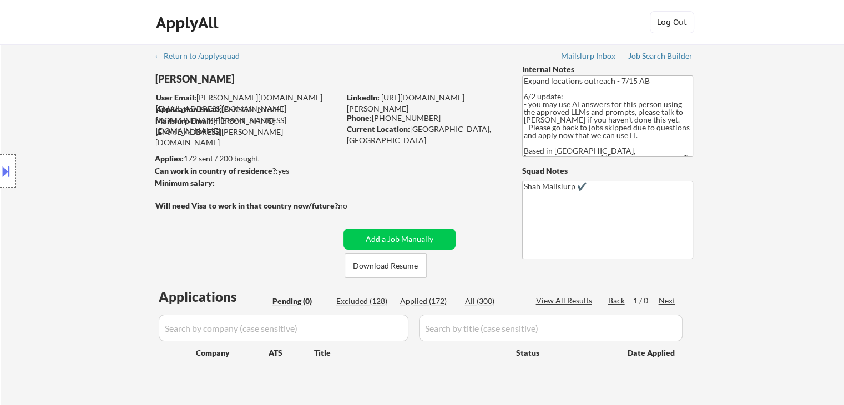
click at [78, 201] on div "Location Inclusions: [GEOGRAPHIC_DATA], ON [GEOGRAPHIC_DATA], ON [GEOGRAPHIC_DA…" at bounding box center [99, 171] width 199 height 206
click at [88, 227] on div "Location Inclusions: [GEOGRAPHIC_DATA], ON [GEOGRAPHIC_DATA], ON [GEOGRAPHIC_DA…" at bounding box center [99, 171] width 199 height 206
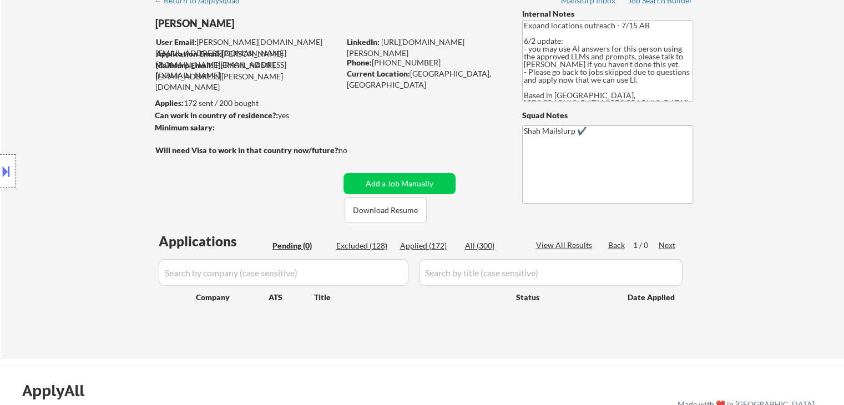
click at [94, 195] on div "Location Inclusions: [GEOGRAPHIC_DATA], ON [GEOGRAPHIC_DATA], ON [GEOGRAPHIC_DA…" at bounding box center [99, 171] width 199 height 206
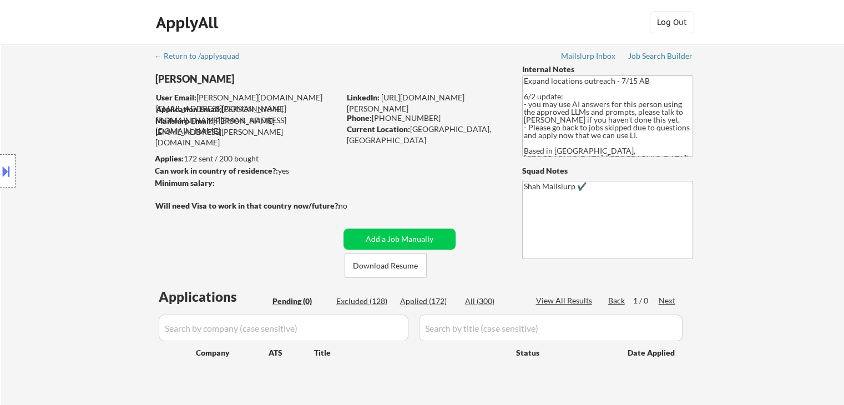
click at [93, 194] on div "Location Inclusions: [GEOGRAPHIC_DATA], ON [GEOGRAPHIC_DATA], ON [GEOGRAPHIC_DA…" at bounding box center [99, 171] width 199 height 206
drag, startPoint x: 372, startPoint y: 207, endPoint x: 225, endPoint y: 219, distance: 147.5
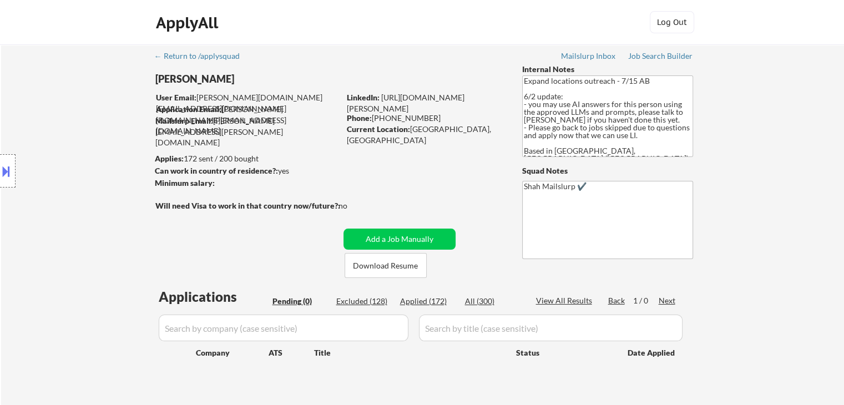
click at [225, 219] on div "← Return to /applysquad Mailslurp Inbox Job Search Builder [PERSON_NAME] User E…" at bounding box center [423, 224] width 554 height 361
click at [124, 192] on div "Location Inclusions: [GEOGRAPHIC_DATA], ON [GEOGRAPHIC_DATA], ON [GEOGRAPHIC_DA…" at bounding box center [99, 171] width 199 height 206
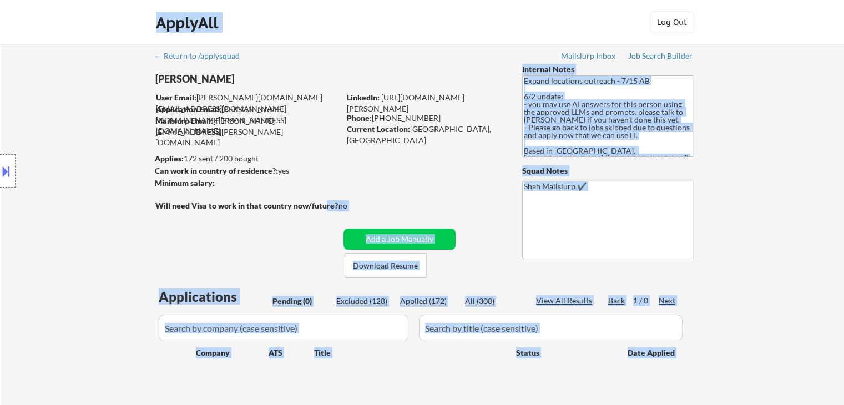
drag, startPoint x: 151, startPoint y: 206, endPoint x: 323, endPoint y: 210, distance: 172.0
click at [323, 210] on body "← Return to /applysquad Mailslurp Inbox Job Search Builder [PERSON_NAME] User E…" at bounding box center [422, 202] width 844 height 405
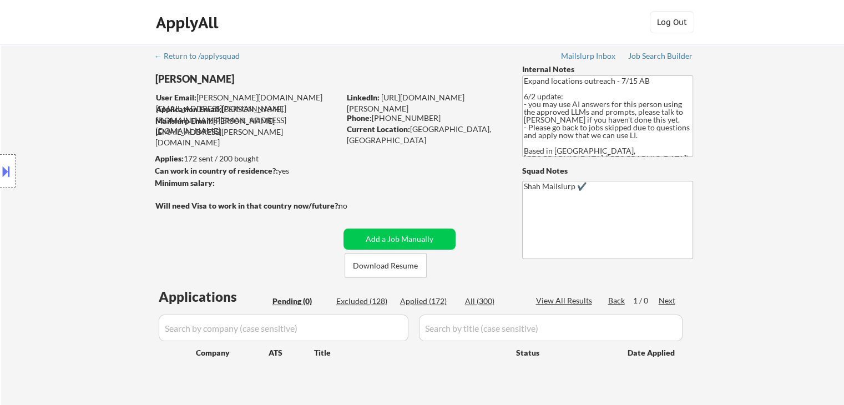
click at [390, 207] on div "← Return to /applysquad Mailslurp Inbox Job Search Builder [PERSON_NAME] User E…" at bounding box center [423, 224] width 554 height 361
click at [301, 171] on div "Can work in country of residence?: yes" at bounding box center [245, 170] width 181 height 11
click at [122, 145] on div "Location Inclusions: [GEOGRAPHIC_DATA], ON [GEOGRAPHIC_DATA], ON [GEOGRAPHIC_DA…" at bounding box center [99, 171] width 199 height 206
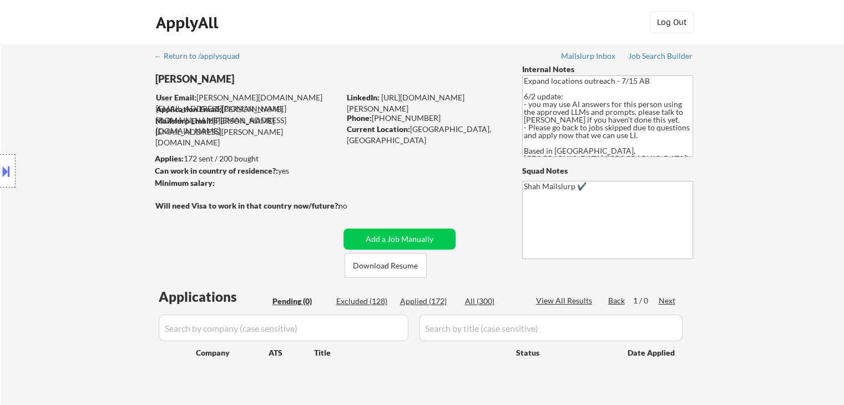
click at [122, 145] on div "Location Inclusions: [GEOGRAPHIC_DATA], ON [GEOGRAPHIC_DATA], ON [GEOGRAPHIC_DA…" at bounding box center [99, 171] width 199 height 206
click at [122, 146] on div "Location Inclusions: [GEOGRAPHIC_DATA], ON [GEOGRAPHIC_DATA], ON [GEOGRAPHIC_DA…" at bounding box center [99, 171] width 199 height 206
click at [85, 146] on div "Location Inclusions: [GEOGRAPHIC_DATA], ON [GEOGRAPHIC_DATA], ON [GEOGRAPHIC_DA…" at bounding box center [99, 171] width 199 height 206
click at [300, 181] on div "Minimum salary:" at bounding box center [247, 183] width 185 height 11
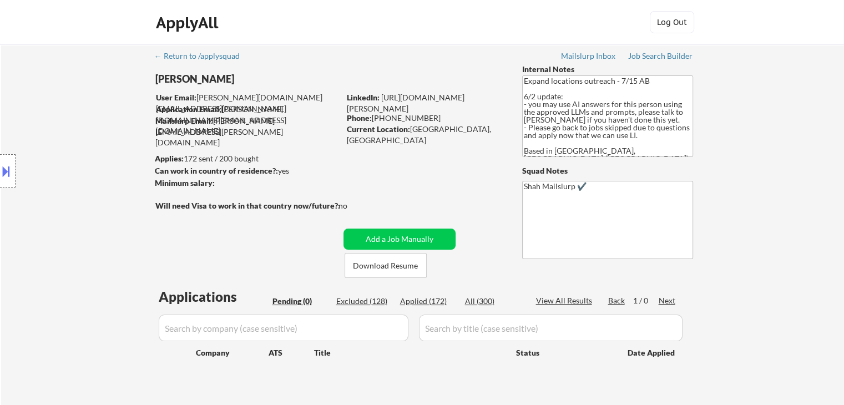
drag, startPoint x: 291, startPoint y: 174, endPoint x: 177, endPoint y: 165, distance: 114.0
click at [205, 160] on div "[PERSON_NAME] User Email: [PERSON_NAME][DOMAIN_NAME][EMAIL_ADDRESS][DOMAIN_NAME…" at bounding box center [336, 171] width 363 height 214
click at [154, 170] on div "Location Inclusions: [GEOGRAPHIC_DATA], ON [GEOGRAPHIC_DATA], ON [GEOGRAPHIC_DA…" at bounding box center [99, 171] width 199 height 206
drag, startPoint x: 155, startPoint y: 156, endPoint x: 244, endPoint y: 185, distance: 93.7
click at [194, 171] on div "Location Inclusions: [GEOGRAPHIC_DATA], ON [GEOGRAPHIC_DATA], ON [GEOGRAPHIC_DA…" at bounding box center [99, 171] width 199 height 206
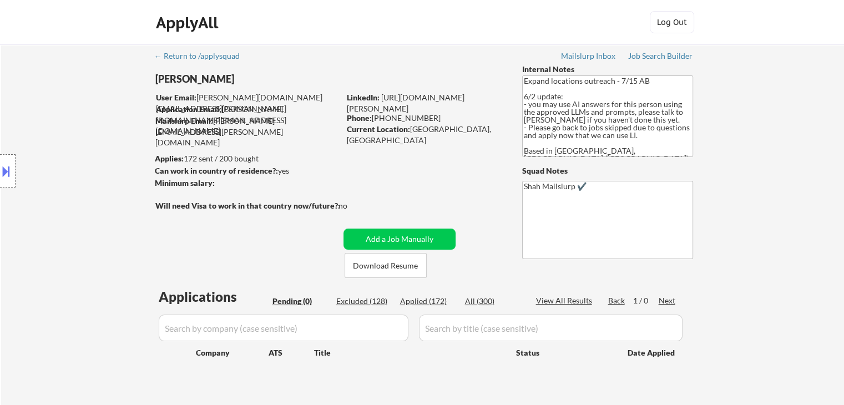
click at [245, 185] on div "Minimum salary:" at bounding box center [247, 183] width 185 height 11
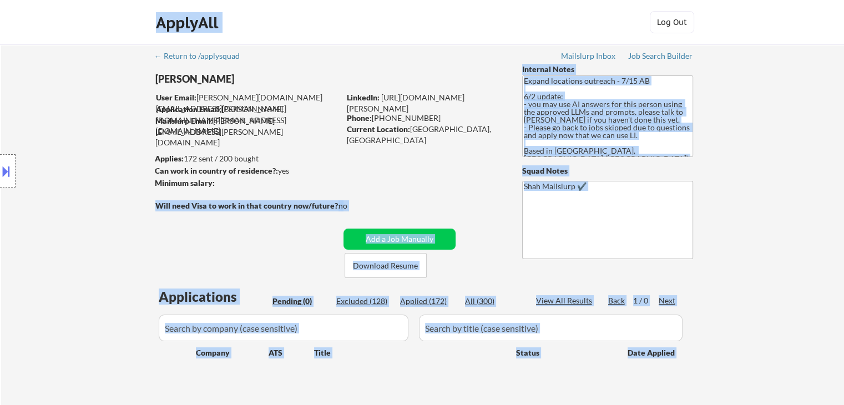
drag, startPoint x: 242, startPoint y: 185, endPoint x: 166, endPoint y: 158, distance: 80.5
click at [168, 159] on body "← Return to /applysquad Mailslurp Inbox Job Search Builder [PERSON_NAME] User E…" at bounding box center [422, 202] width 844 height 405
click at [112, 156] on div "Location Inclusions: [GEOGRAPHIC_DATA], ON [GEOGRAPHIC_DATA], ON [GEOGRAPHIC_DA…" at bounding box center [99, 171] width 199 height 206
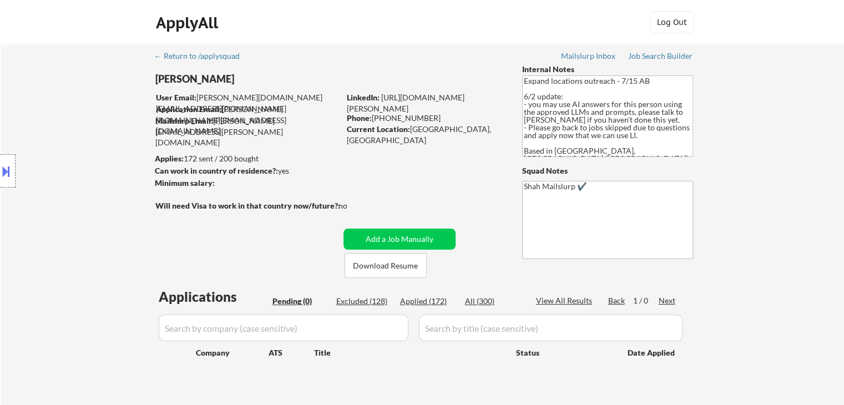
click at [121, 171] on div "Location Inclusions: [GEOGRAPHIC_DATA], ON [GEOGRAPHIC_DATA], ON [GEOGRAPHIC_DA…" at bounding box center [99, 171] width 199 height 206
click at [122, 163] on div "Location Inclusions: [GEOGRAPHIC_DATA], ON [GEOGRAPHIC_DATA], ON [GEOGRAPHIC_DA…" at bounding box center [99, 171] width 199 height 206
click at [89, 158] on div "Location Inclusions: [GEOGRAPHIC_DATA], ON [GEOGRAPHIC_DATA], ON [GEOGRAPHIC_DA…" at bounding box center [99, 171] width 199 height 206
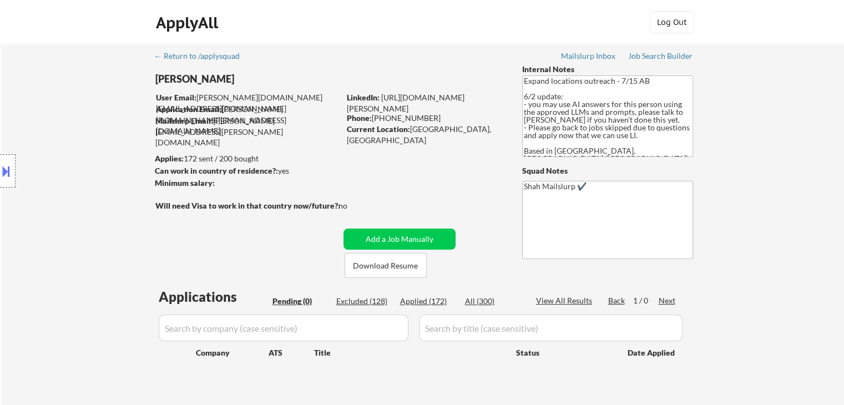
click at [89, 158] on div "Location Inclusions: [GEOGRAPHIC_DATA], ON [GEOGRAPHIC_DATA], ON [GEOGRAPHIC_DA…" at bounding box center [99, 171] width 199 height 206
click at [88, 158] on div "Location Inclusions: [GEOGRAPHIC_DATA], ON [GEOGRAPHIC_DATA], ON [GEOGRAPHIC_DA…" at bounding box center [99, 171] width 199 height 206
click at [87, 156] on div "Location Inclusions: [GEOGRAPHIC_DATA], ON [GEOGRAPHIC_DATA], ON [GEOGRAPHIC_DA…" at bounding box center [99, 171] width 199 height 206
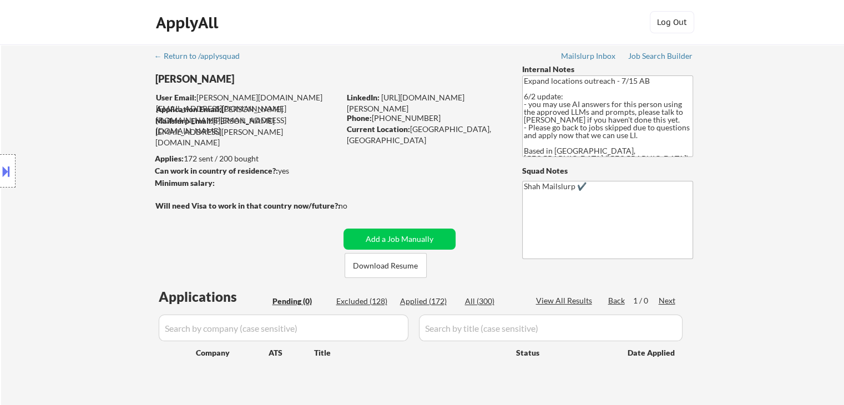
click at [87, 156] on div "Location Inclusions: [GEOGRAPHIC_DATA], ON [GEOGRAPHIC_DATA], ON [GEOGRAPHIC_DA…" at bounding box center [99, 171] width 199 height 206
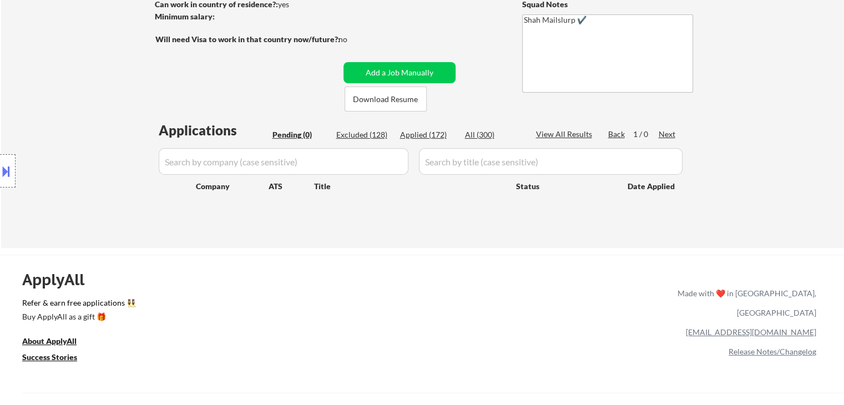
click at [84, 162] on div "Location Inclusions: [GEOGRAPHIC_DATA], ON [GEOGRAPHIC_DATA], ON [GEOGRAPHIC_DA…" at bounding box center [99, 171] width 199 height 206
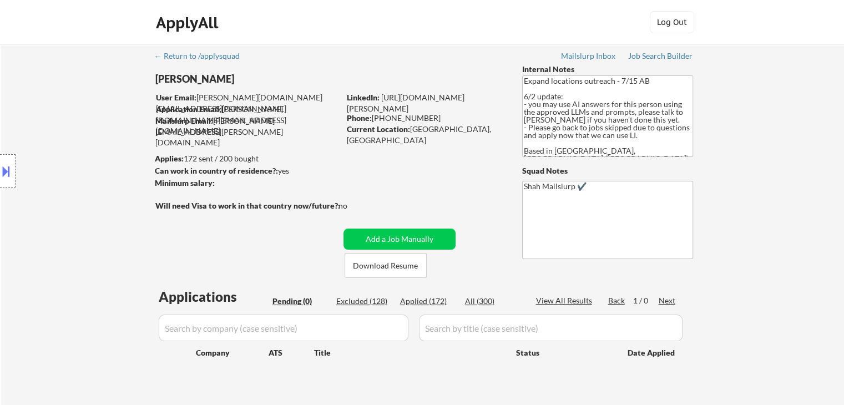
click at [84, 162] on div "Location Inclusions: [GEOGRAPHIC_DATA], ON [GEOGRAPHIC_DATA], ON [GEOGRAPHIC_DA…" at bounding box center [99, 171] width 199 height 206
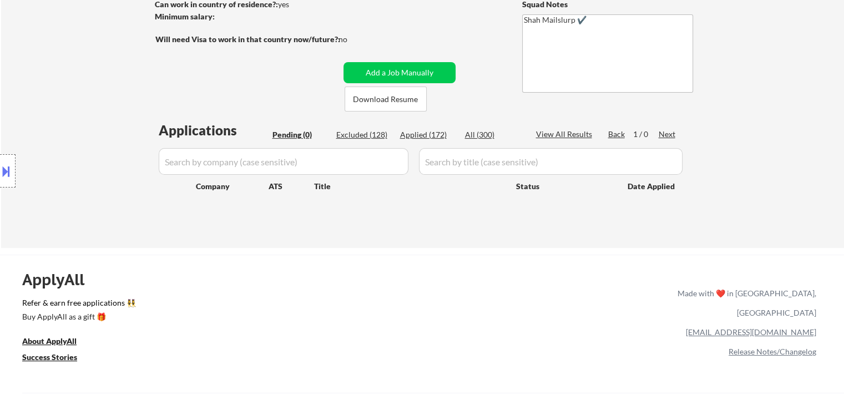
drag, startPoint x: 84, startPoint y: 163, endPoint x: 97, endPoint y: 195, distance: 34.9
click at [89, 178] on div "Location Inclusions: [GEOGRAPHIC_DATA], ON [GEOGRAPHIC_DATA], ON [GEOGRAPHIC_DA…" at bounding box center [99, 171] width 199 height 206
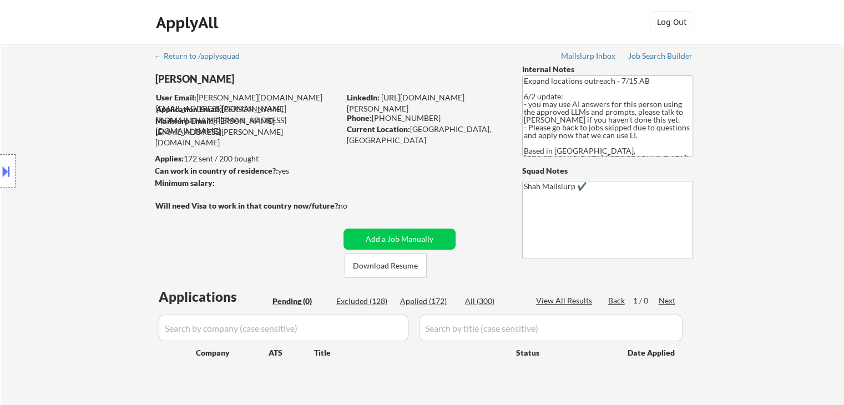
click at [109, 196] on div "Location Inclusions: [GEOGRAPHIC_DATA], ON [GEOGRAPHIC_DATA], ON [GEOGRAPHIC_DA…" at bounding box center [99, 171] width 199 height 206
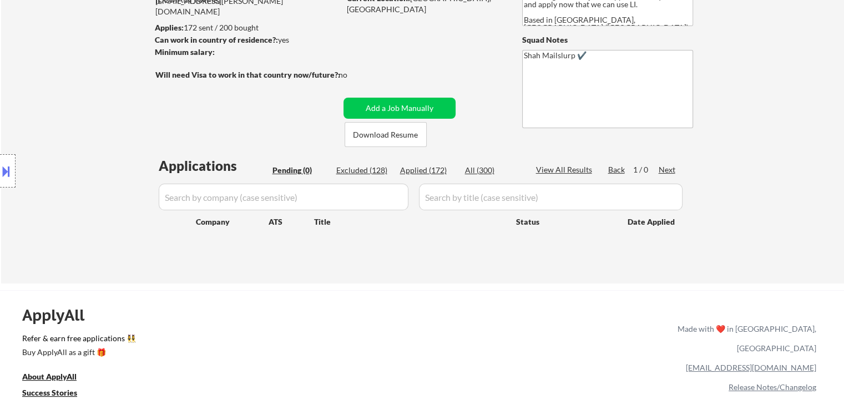
scroll to position [166, 0]
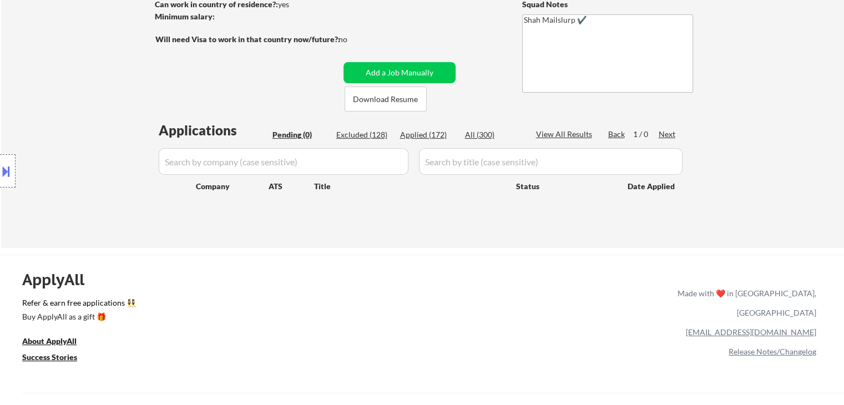
click at [104, 159] on div "Location Inclusions: [GEOGRAPHIC_DATA], ON [GEOGRAPHIC_DATA], ON [GEOGRAPHIC_DA…" at bounding box center [99, 171] width 199 height 206
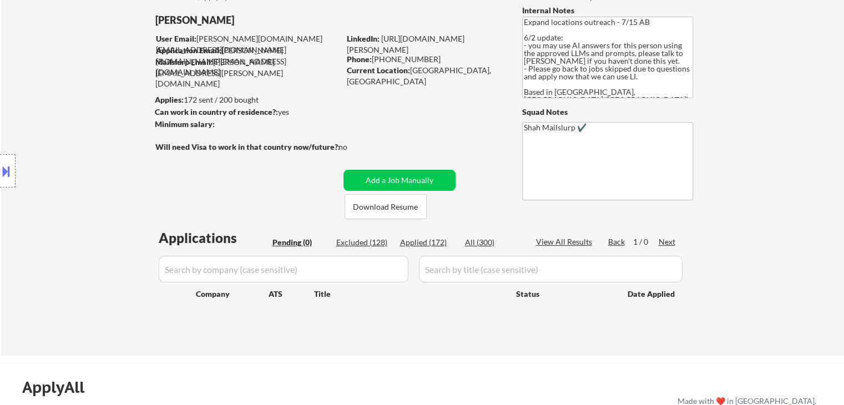
scroll to position [0, 0]
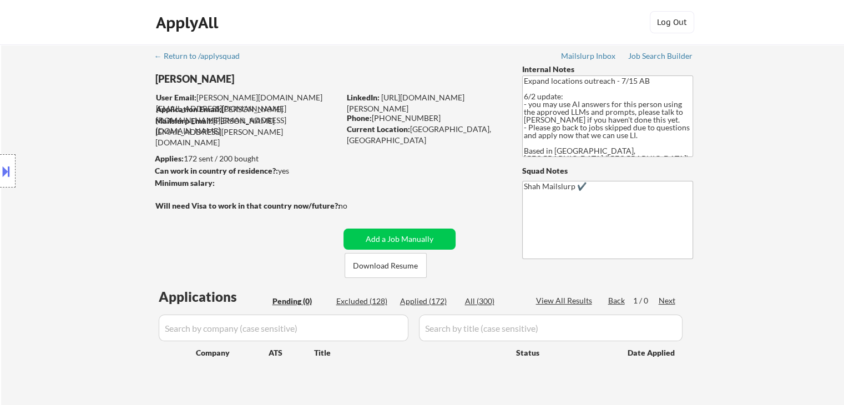
click at [100, 154] on div "Location Inclusions: [GEOGRAPHIC_DATA], ON [GEOGRAPHIC_DATA], ON [GEOGRAPHIC_DA…" at bounding box center [99, 171] width 199 height 206
drag, startPoint x: 280, startPoint y: 169, endPoint x: 189, endPoint y: 166, distance: 90.5
click at [189, 166] on body "← Return to /applysquad Mailslurp Inbox Job Search Builder [PERSON_NAME] User E…" at bounding box center [422, 202] width 844 height 405
click at [198, 167] on div "Location Inclusions: [GEOGRAPHIC_DATA], ON [GEOGRAPHIC_DATA], ON [GEOGRAPHIC_DA…" at bounding box center [99, 171] width 199 height 206
click at [87, 141] on div "Location Inclusions: [GEOGRAPHIC_DATA], ON [GEOGRAPHIC_DATA], ON [GEOGRAPHIC_DA…" at bounding box center [99, 171] width 199 height 206
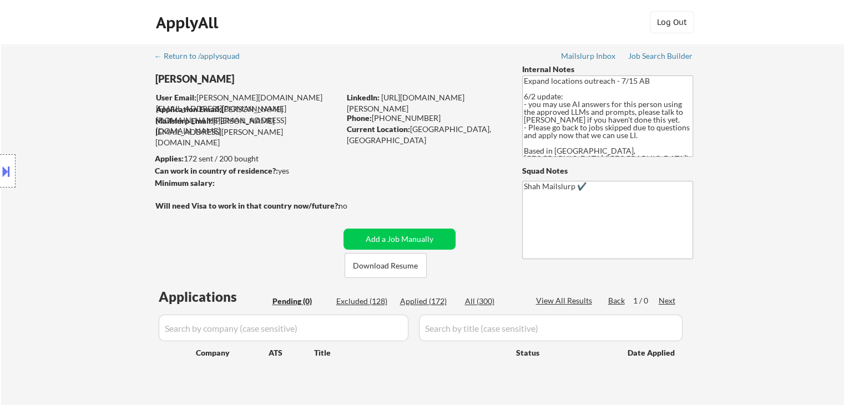
click at [87, 140] on div "Location Inclusions: [GEOGRAPHIC_DATA], ON [GEOGRAPHIC_DATA], ON [GEOGRAPHIC_DA…" at bounding box center [99, 171] width 199 height 206
